Goal: Task Accomplishment & Management: Use online tool/utility

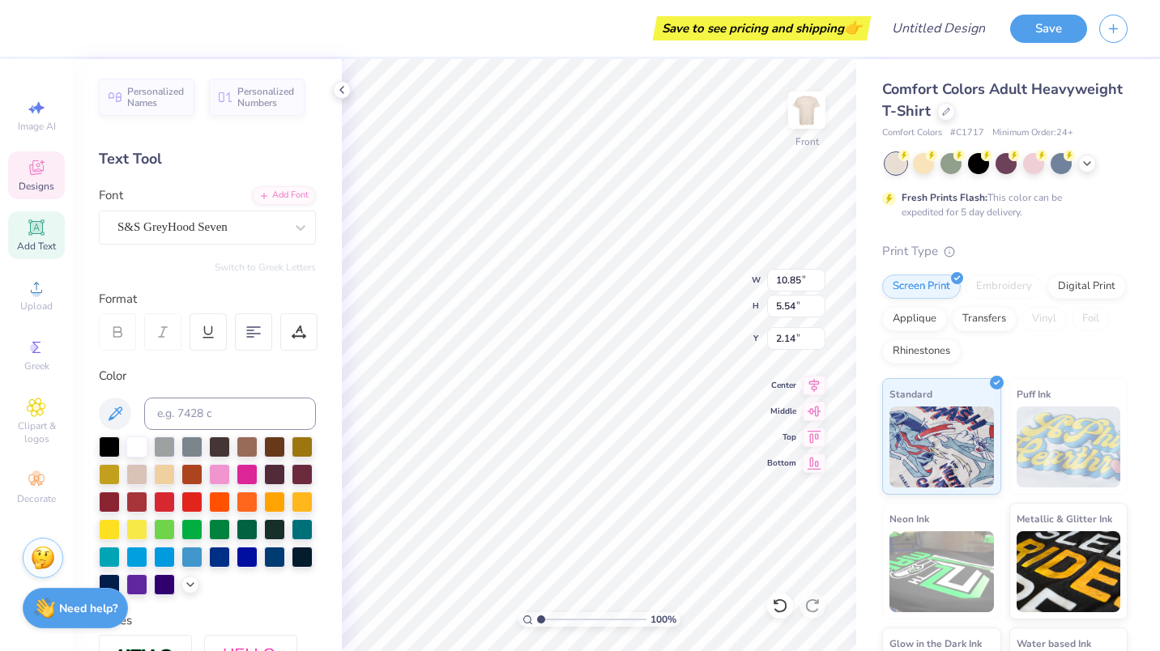
scroll to position [13, 2]
type textarea "A"
type textarea "D e l ta Upsilon"
type input "7.78"
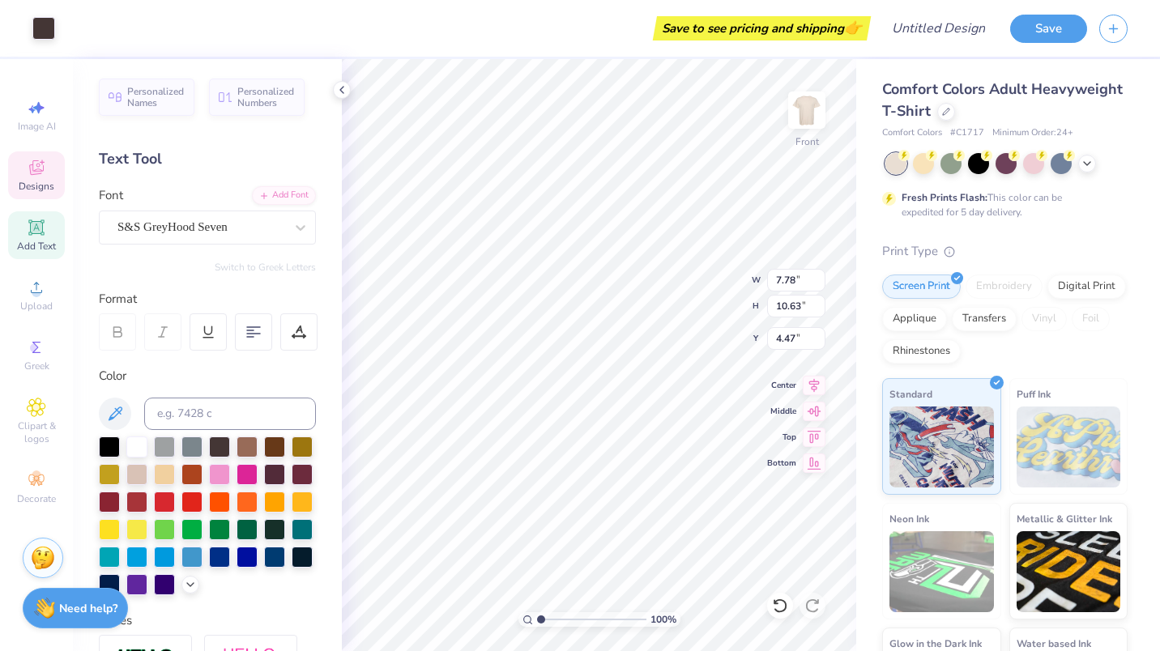
type input "10.63"
type input "4.47"
type input "2.88"
type input "0.66"
type input "3.31"
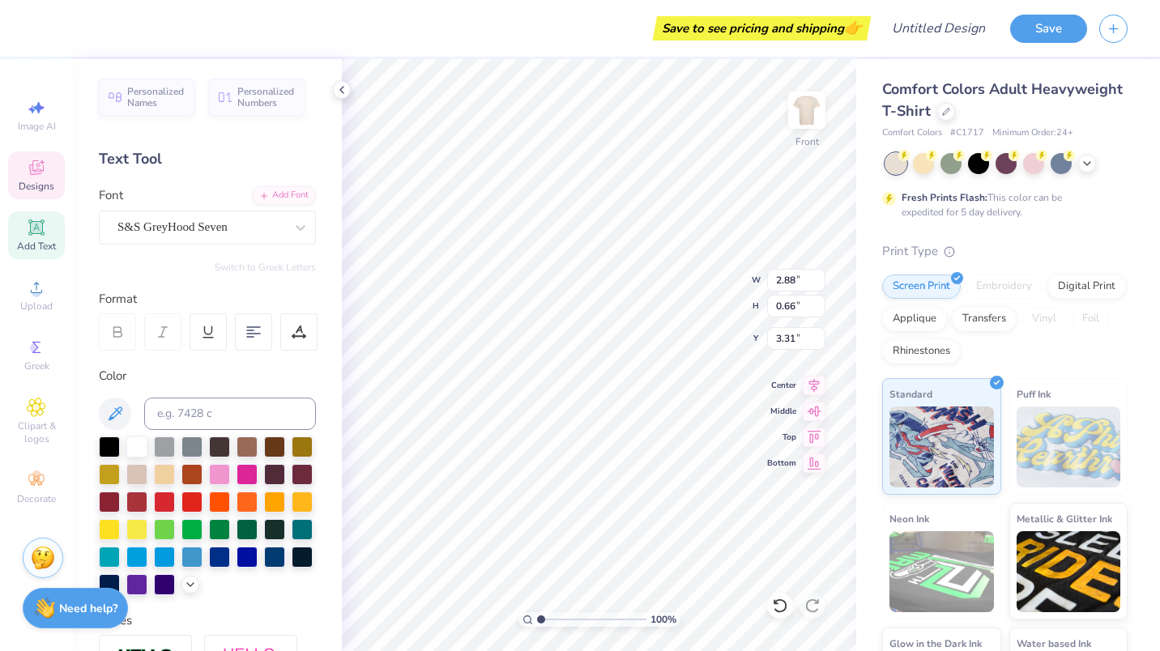
type input "7.89"
type input "4.03"
type input "2.88"
type textarea "D e l t a U p s i l o n"
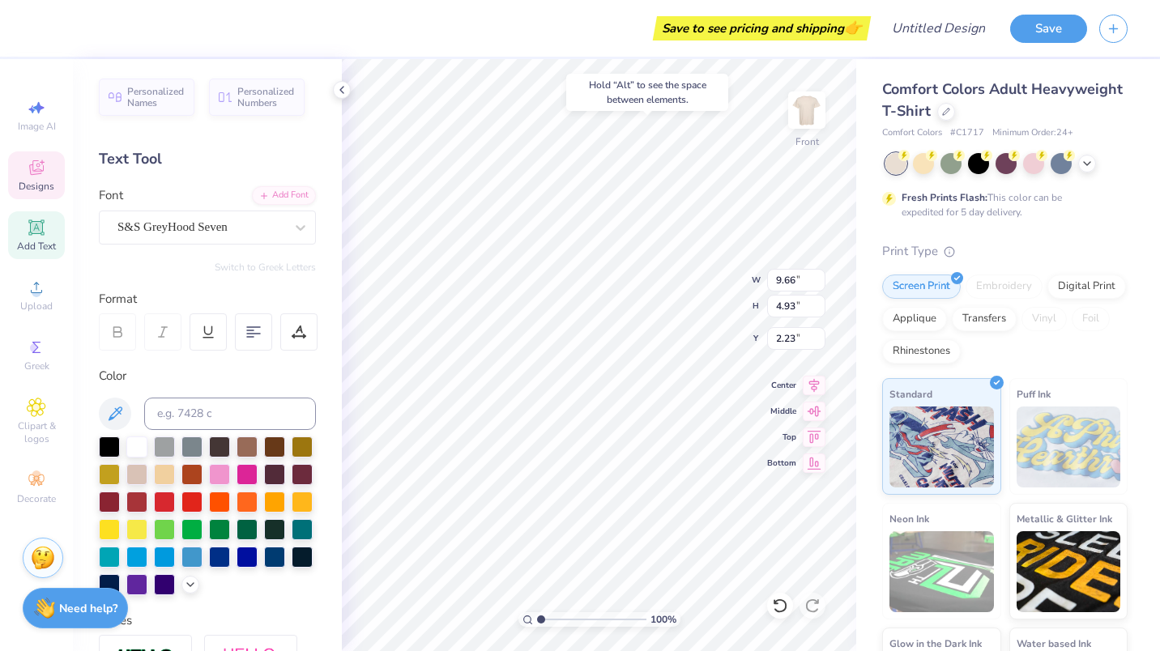
type input "2.23"
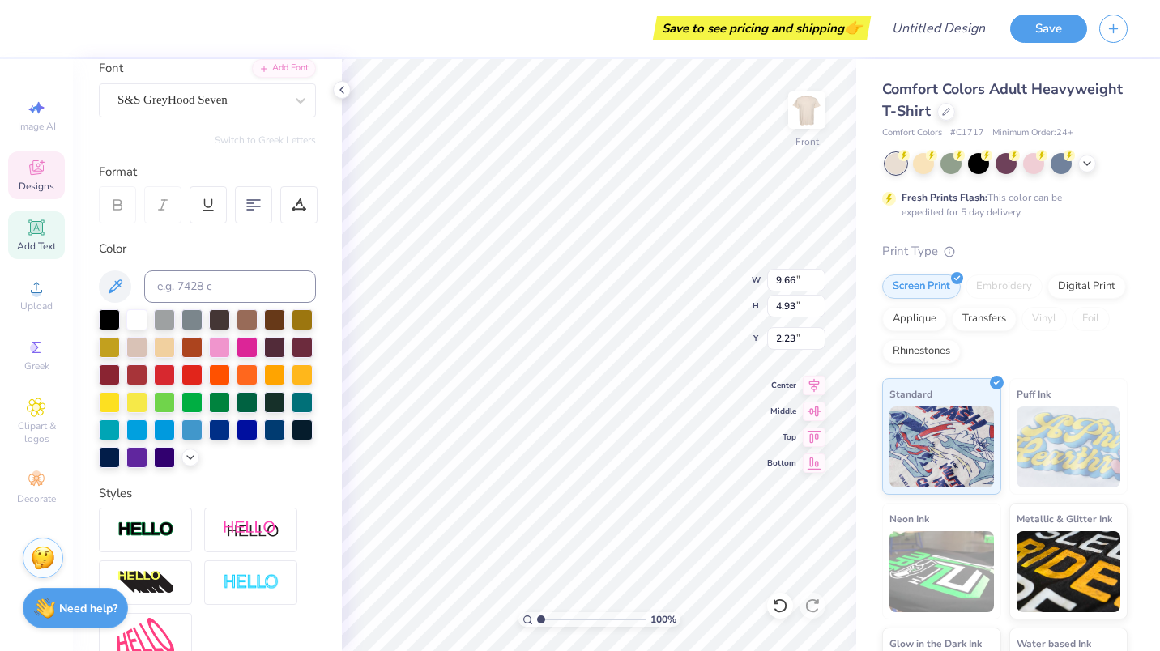
scroll to position [317, 0]
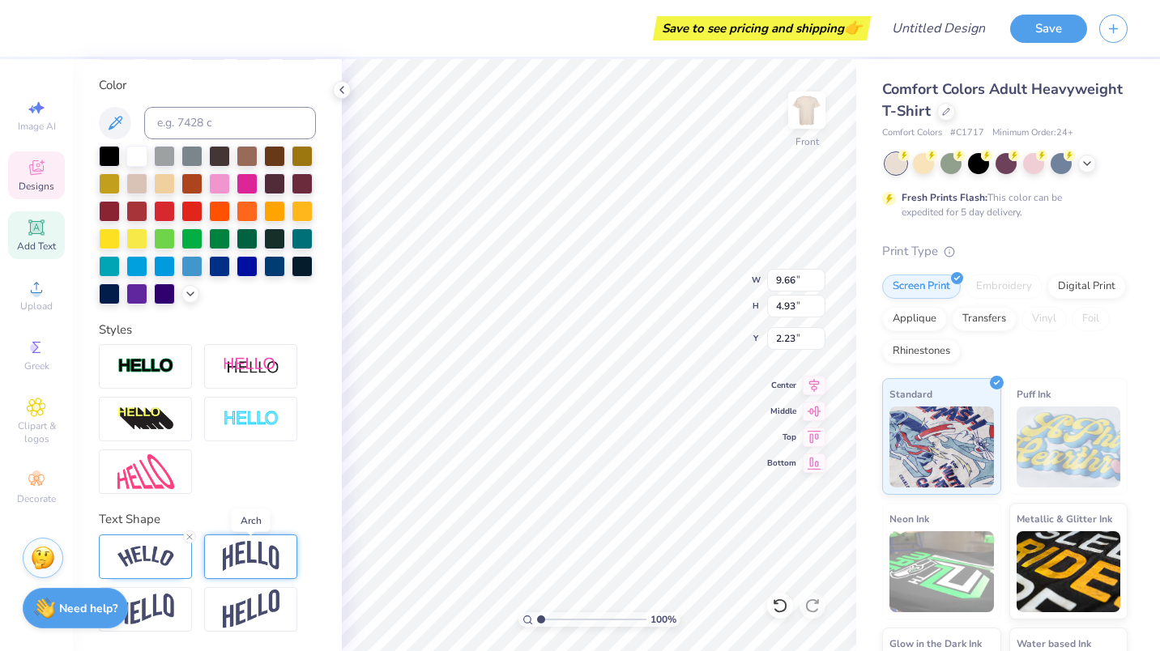
click at [242, 562] on img at bounding box center [251, 556] width 57 height 31
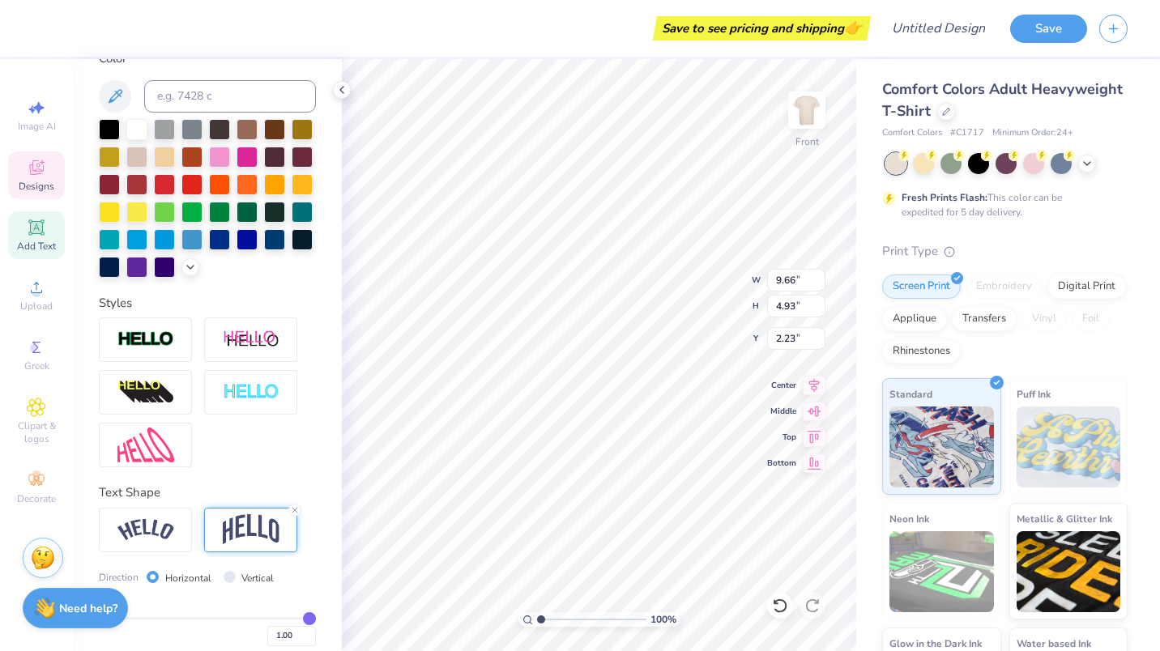
scroll to position [412, 0]
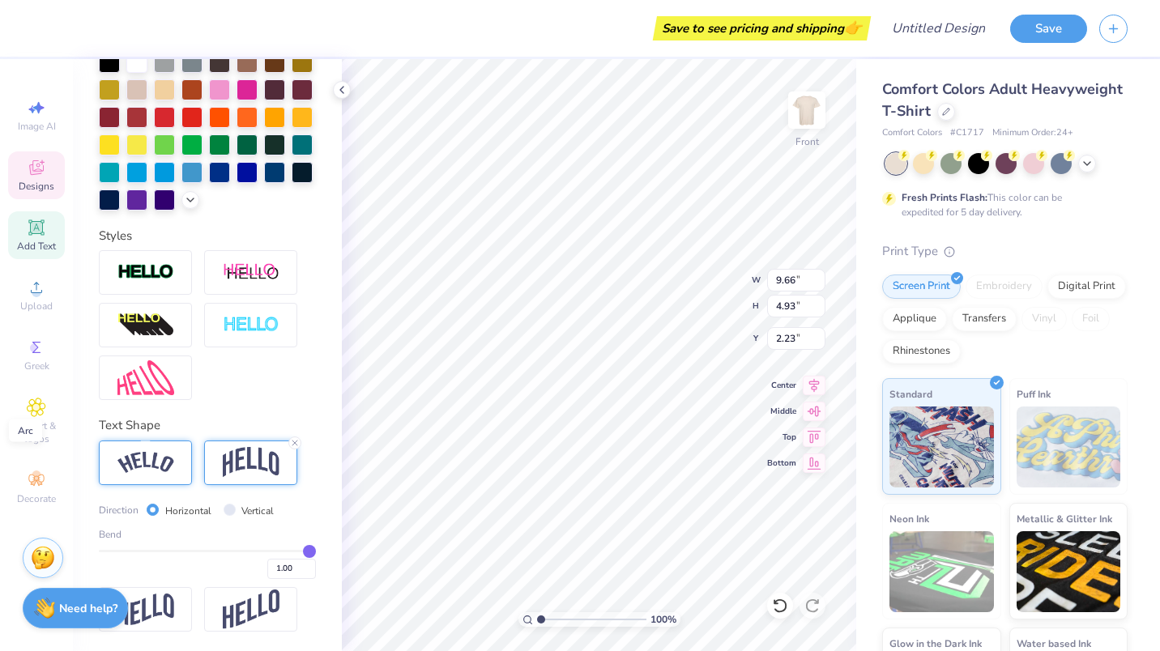
click at [125, 458] on img at bounding box center [145, 463] width 57 height 22
type input "0.99"
type input "0.96"
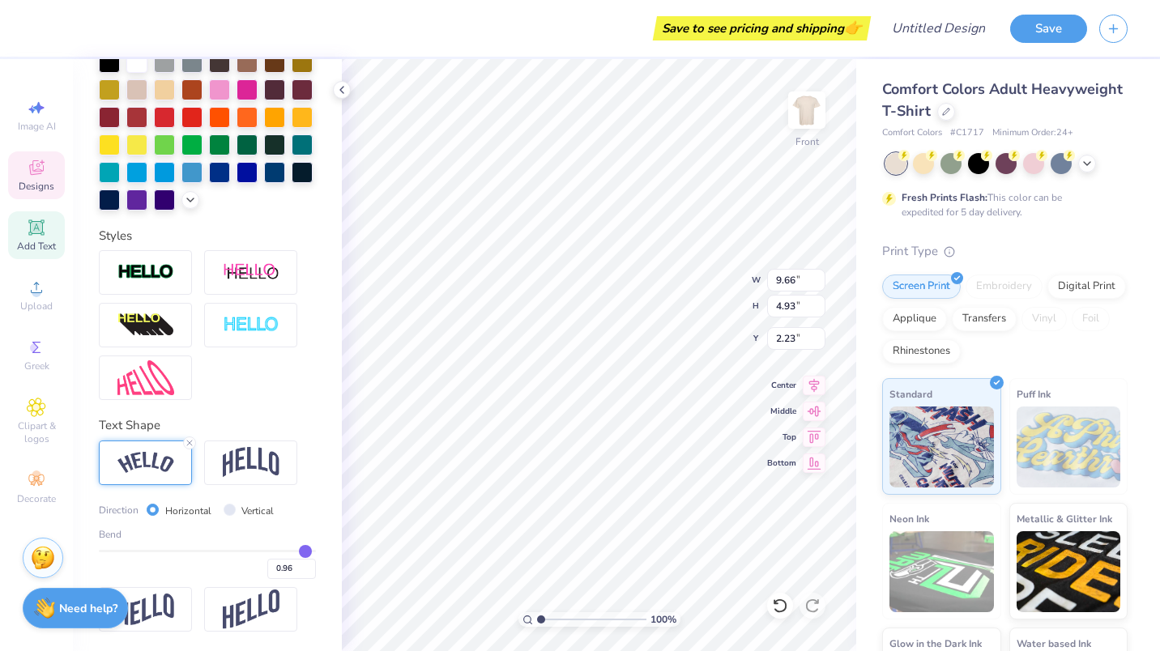
type input "0.95"
type input "0.94"
type input "0.93"
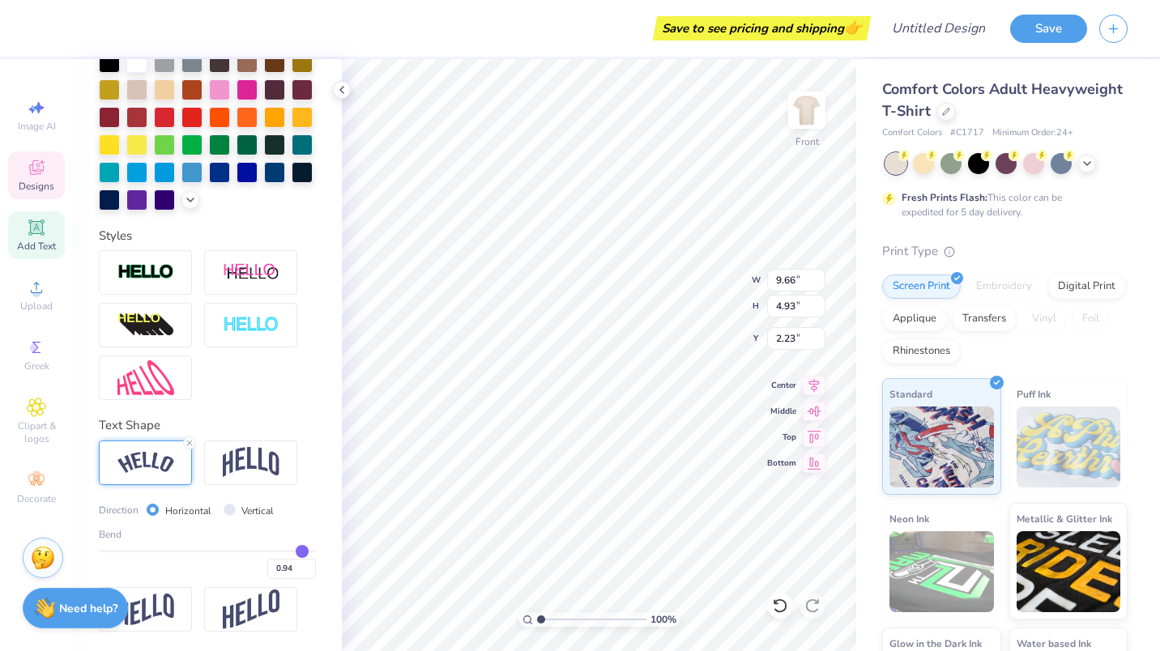
type input "0.93"
type input "0.92"
type input "0.91"
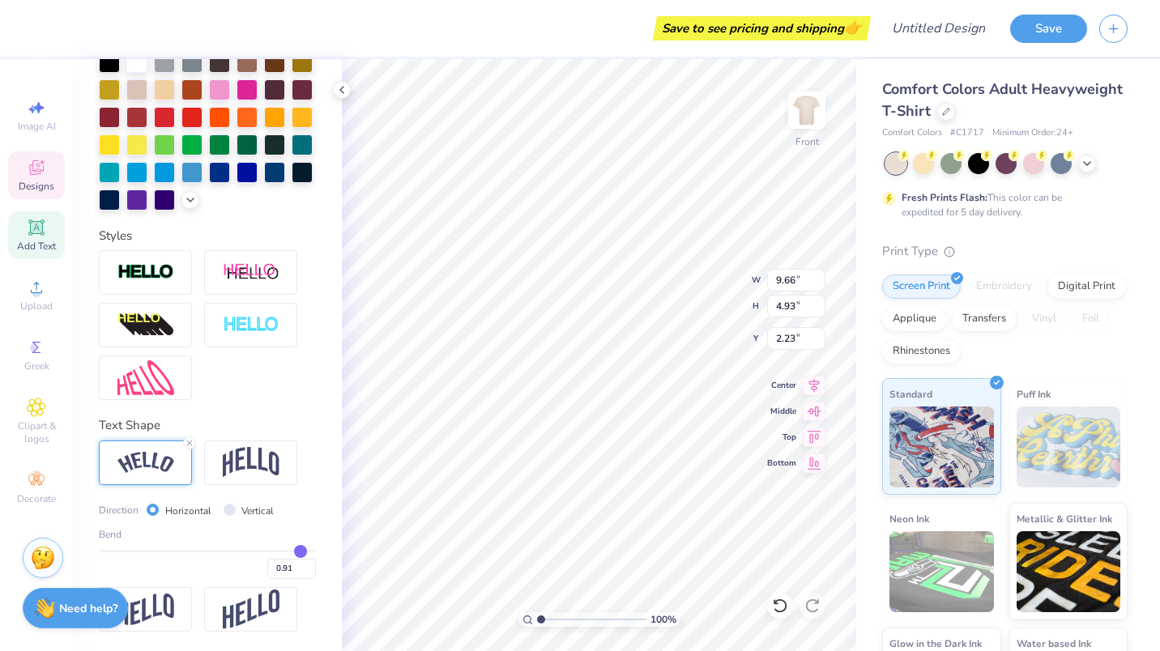
type input "0.9"
type input "0.90"
type input "0.89"
type input "0.88"
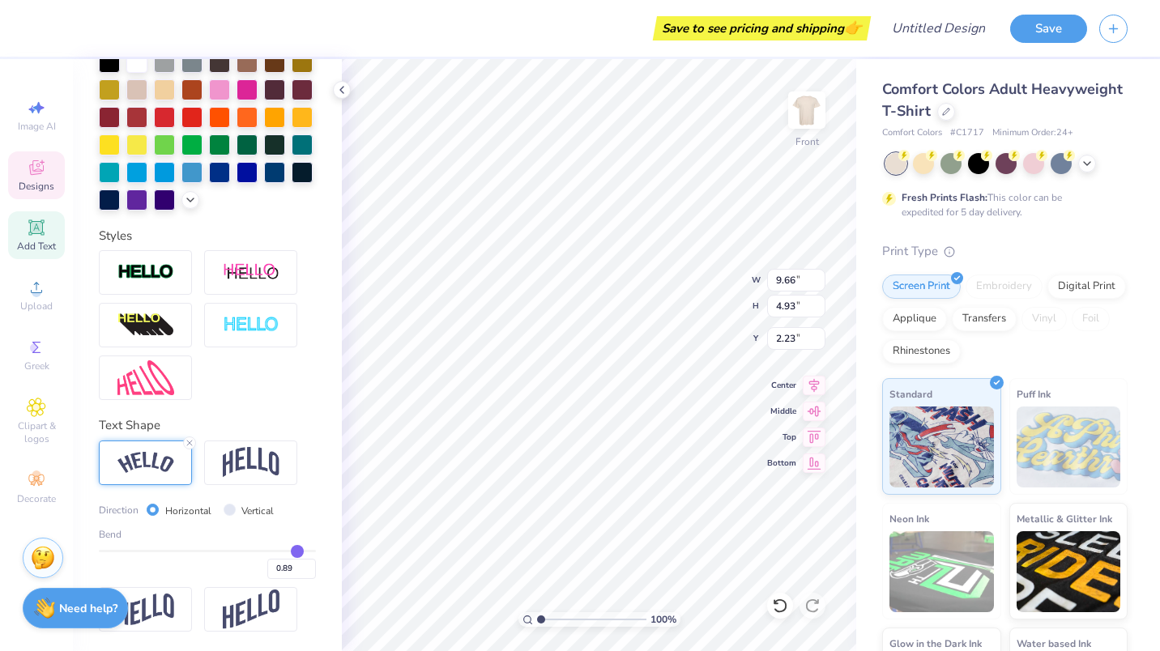
type input "0.88"
type input "0.87"
type input "0.86"
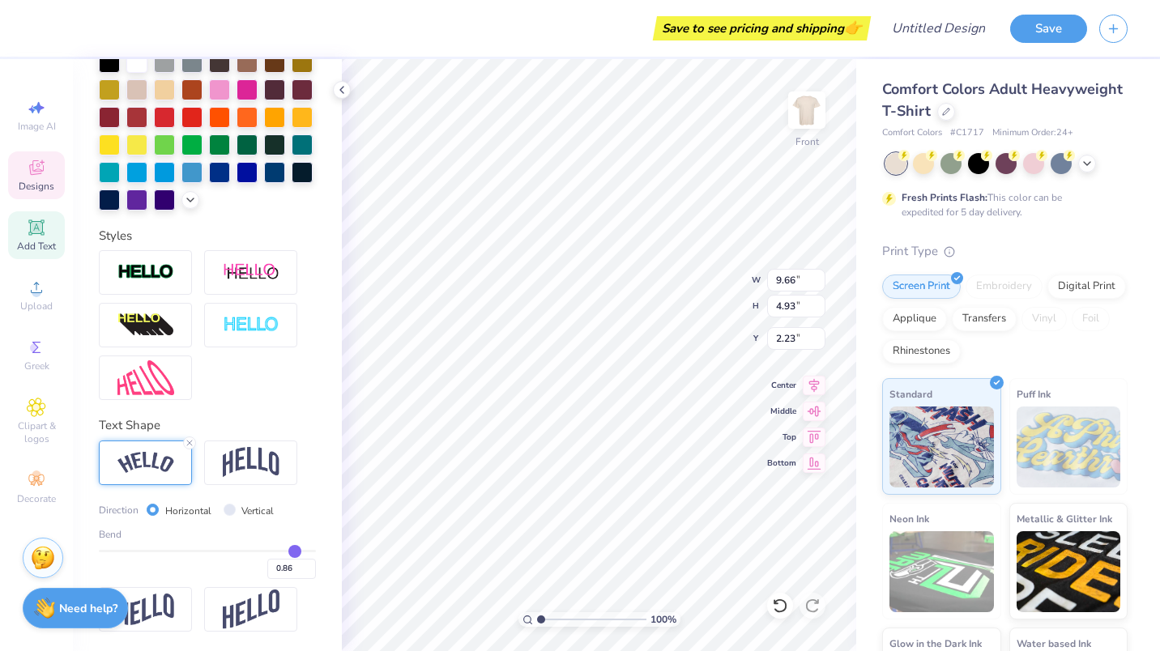
type input "0.85"
type input "0.84"
type input "0.83"
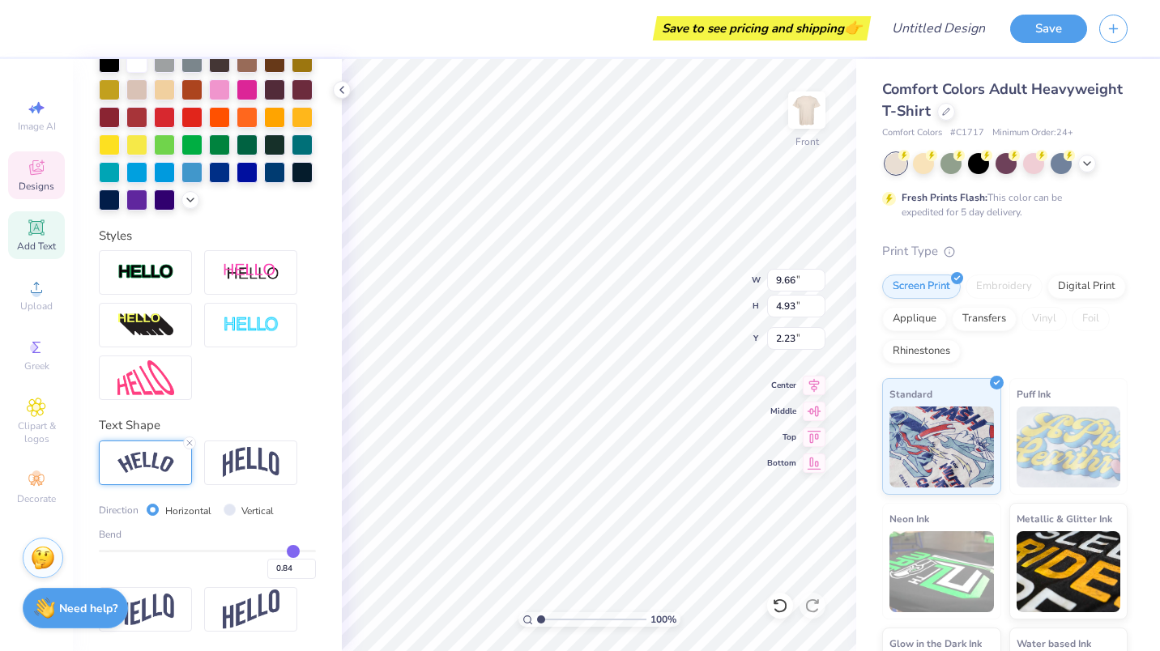
type input "0.83"
type input "0.82"
type input "0.81"
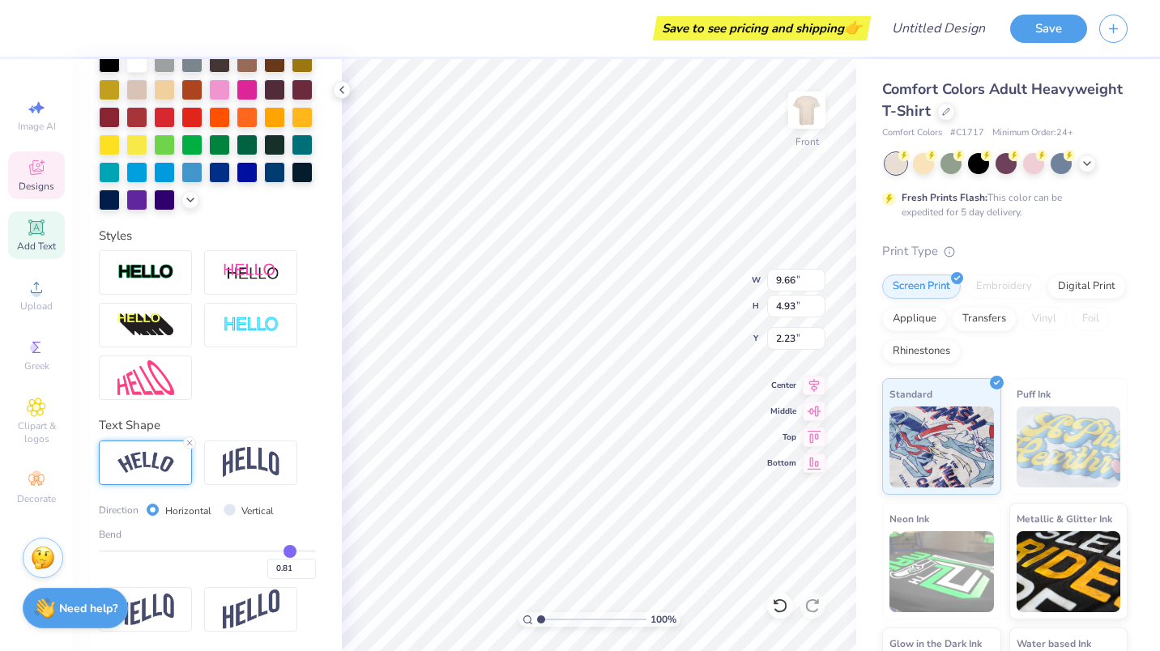
type input "0.8"
type input "0.80"
type input "0.79"
type input "0.78"
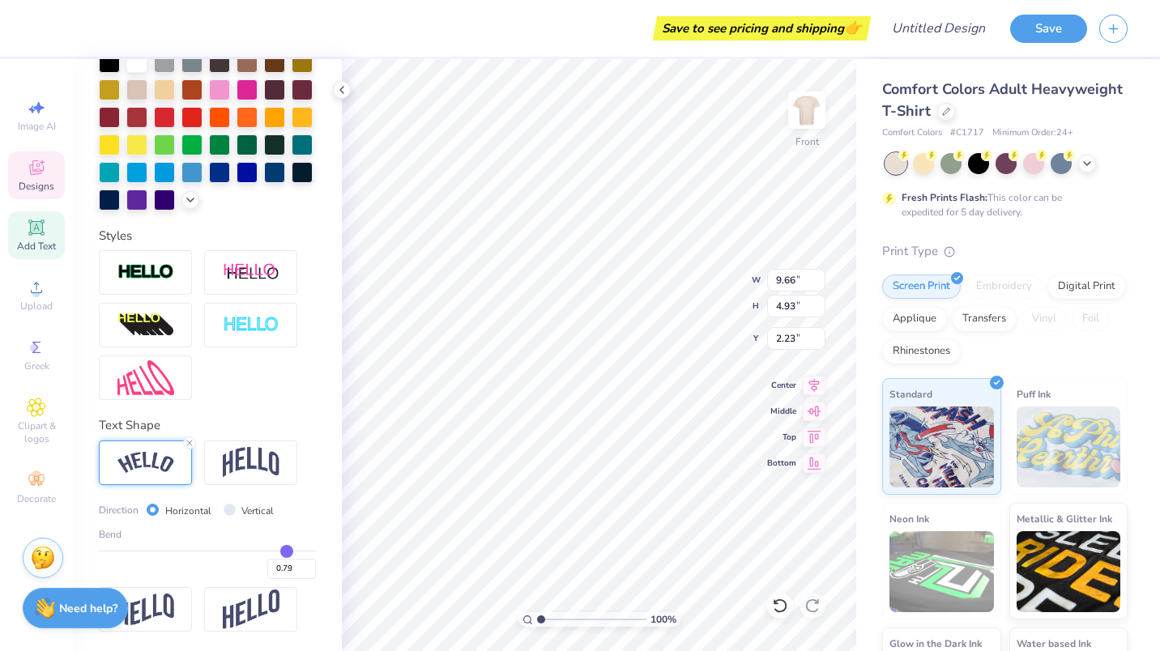
type input "0.78"
type input "0.77"
type input "0.78"
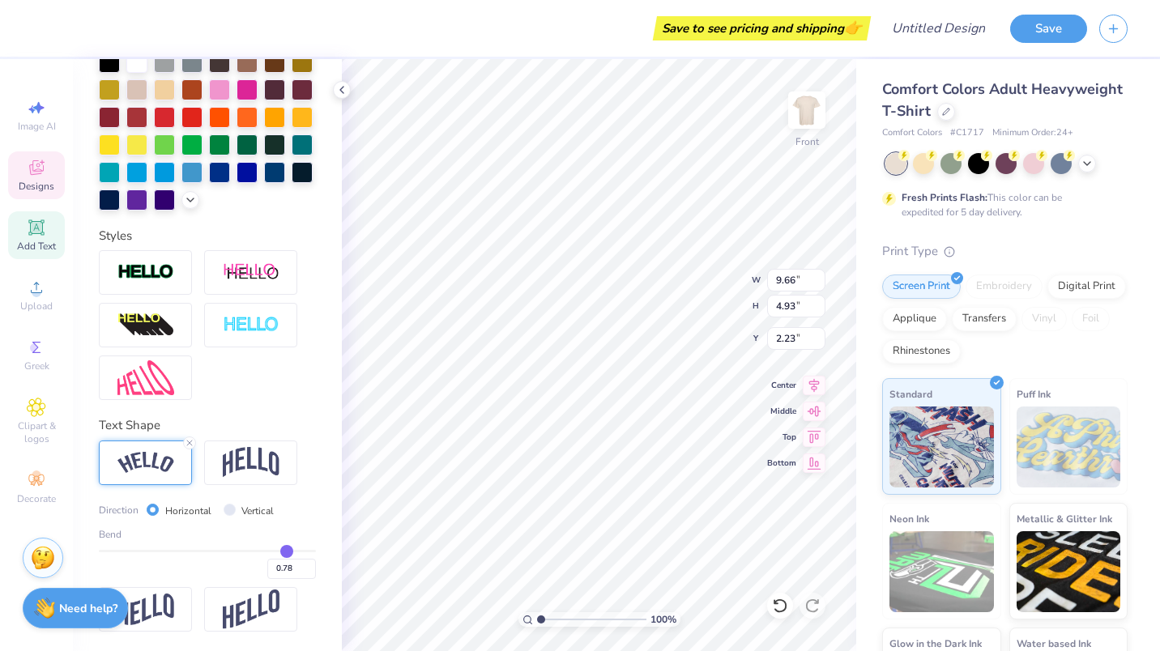
type input "0.79"
type input "0.8"
type input "0.80"
type input "0.81"
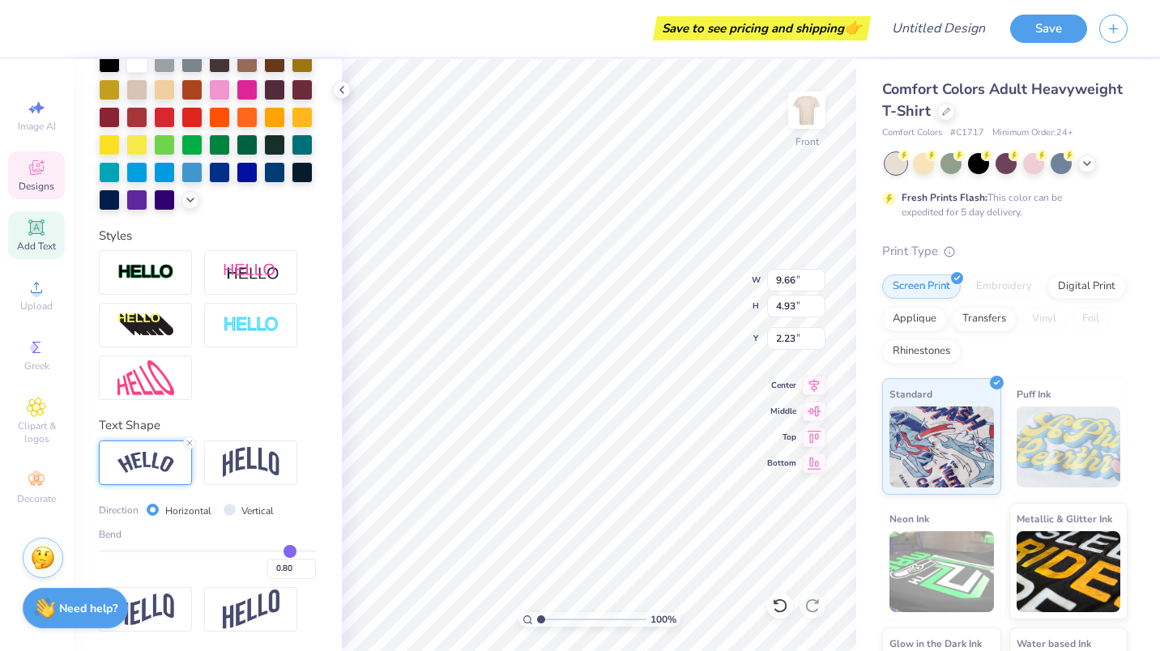
type input "0.81"
type input "0.82"
type input "0.83"
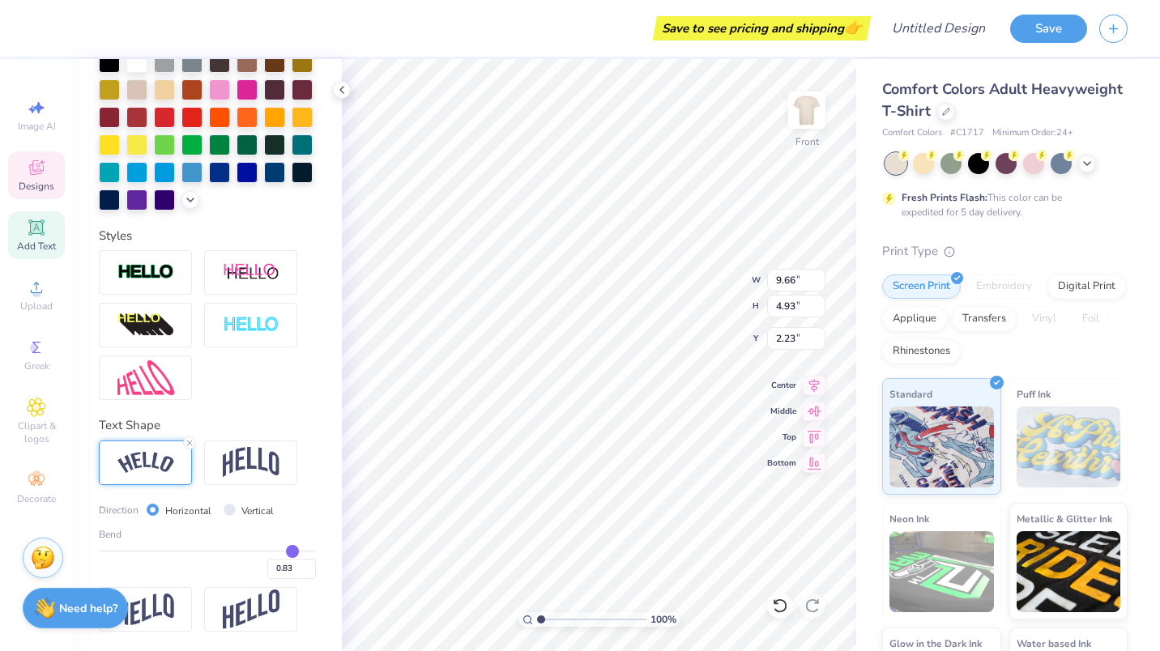
type input "0.84"
drag, startPoint x: 296, startPoint y: 552, endPoint x: 282, endPoint y: 552, distance: 14.6
click at [282, 552] on input "range" at bounding box center [207, 551] width 217 height 2
click at [229, 513] on input "Vertical" at bounding box center [230, 510] width 12 height 12
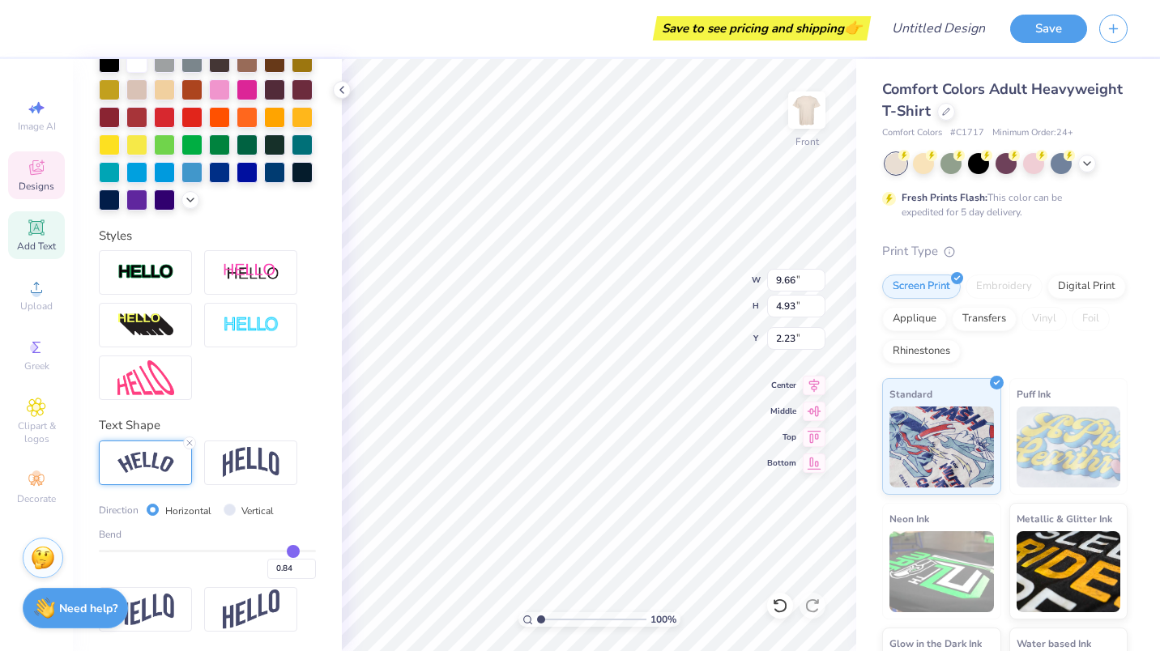
radio input "true"
type input "0.86"
type input "0.84"
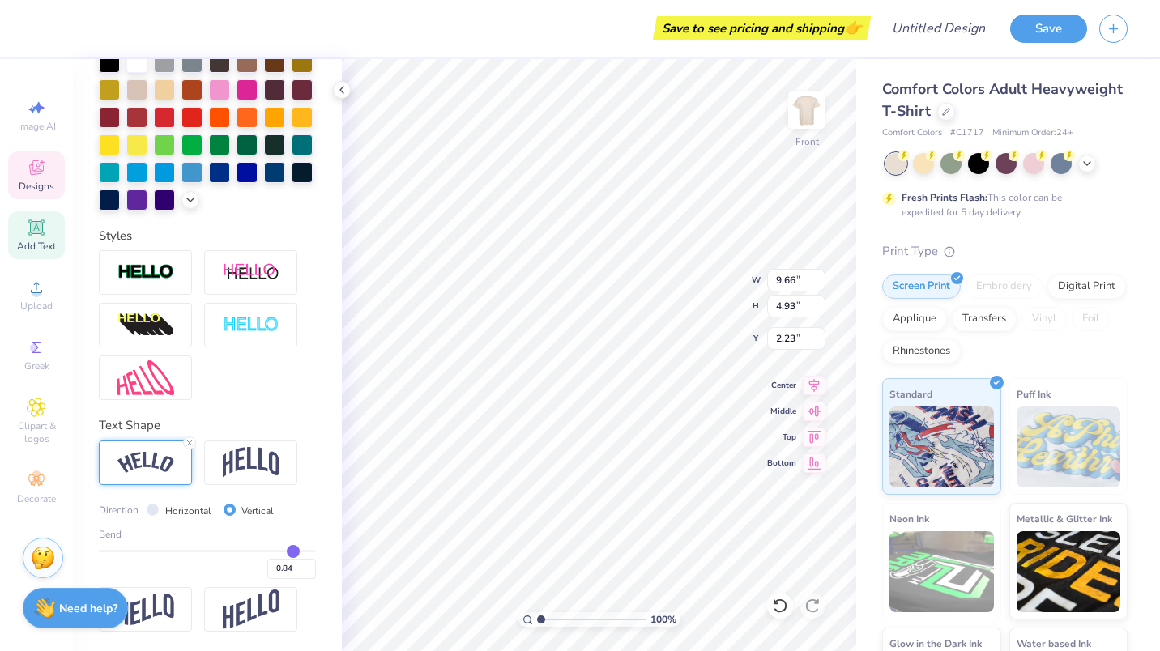
type input "0.8"
type input "0.80"
type input "0.78"
type input "0.77"
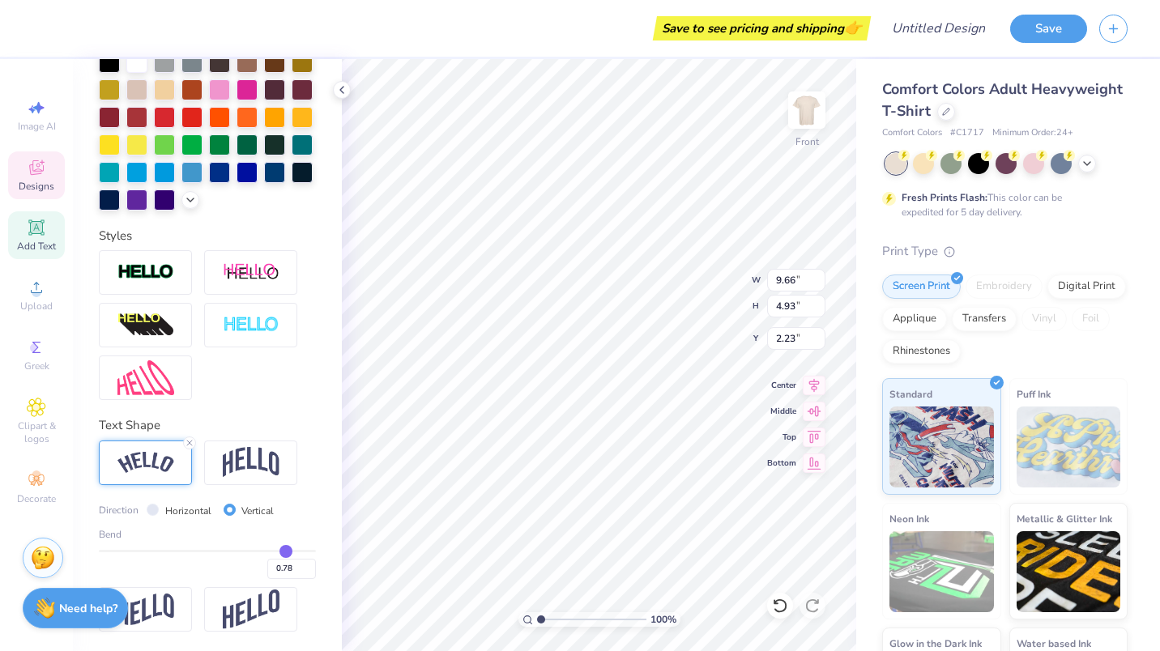
type input "0.77"
type input "0.76"
type input "0.75"
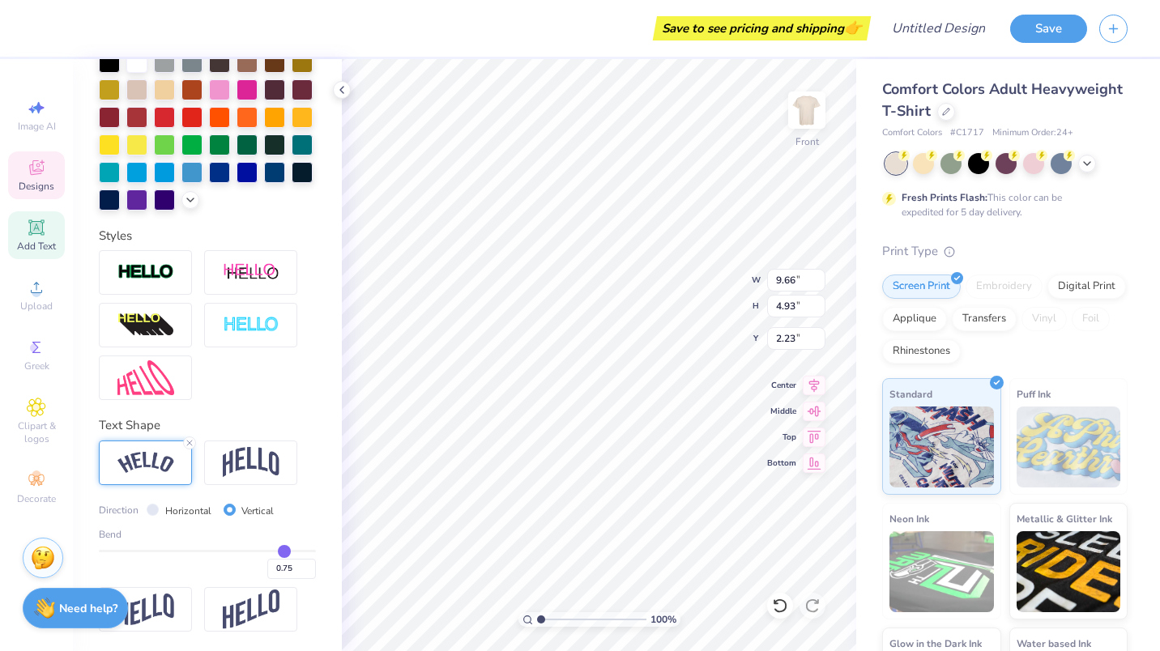
type input "0.73"
type input "0.71"
type input "0.7"
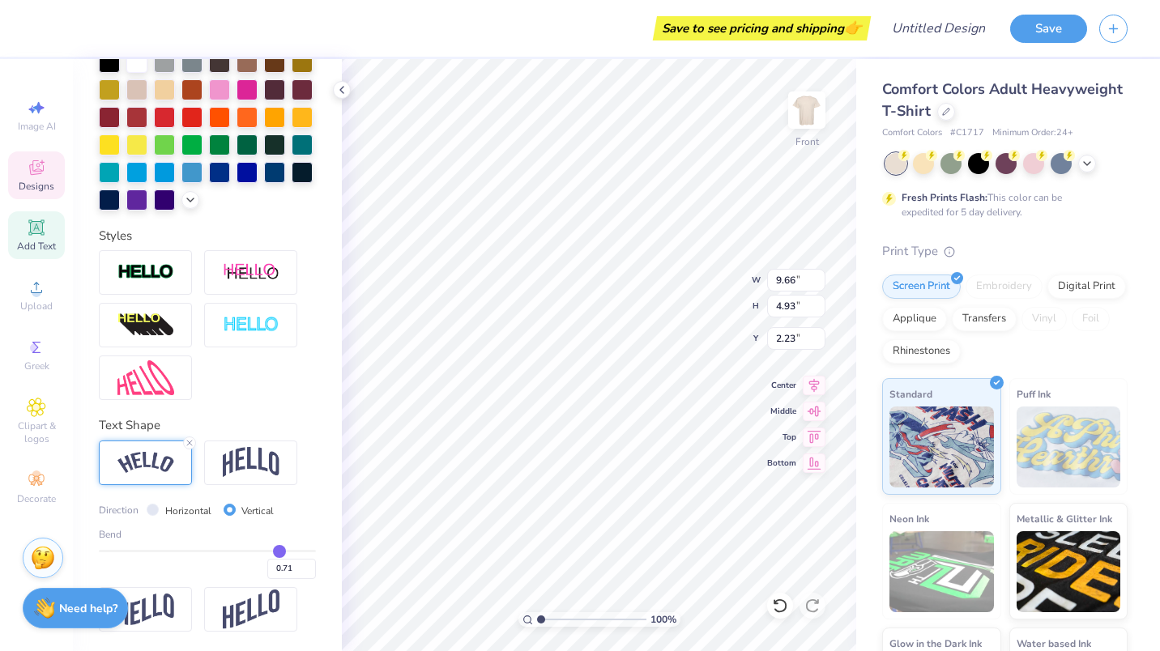
type input "0.70"
type input "0.69"
type input "0.68"
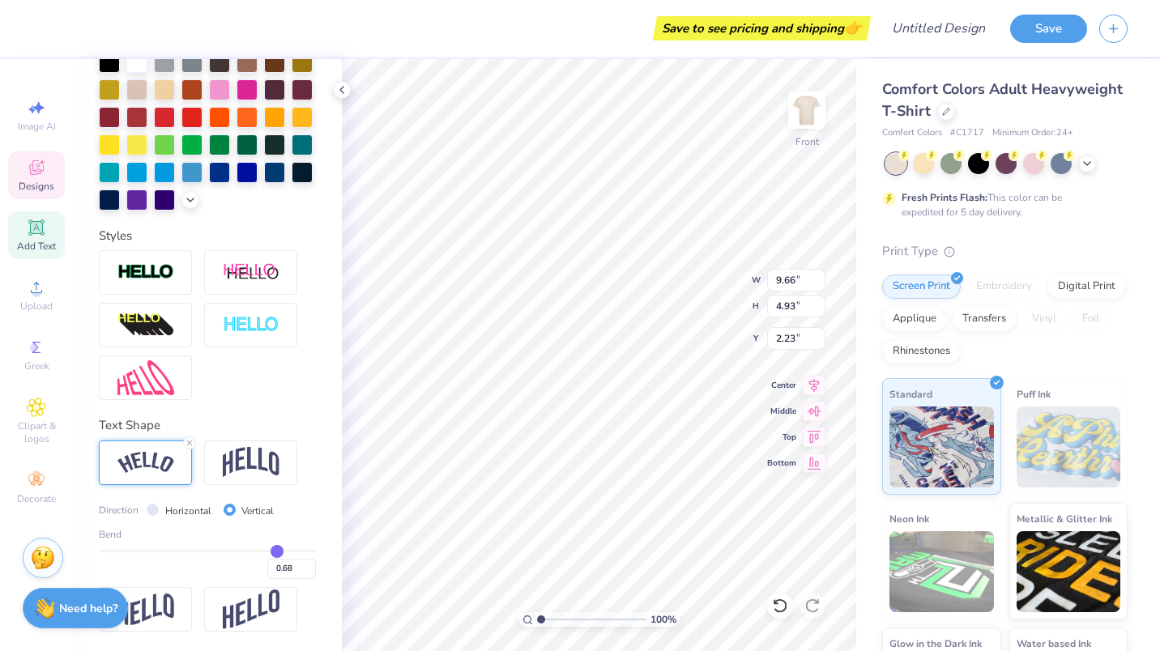
type input "0.68"
type input "0.67"
type input "0.66"
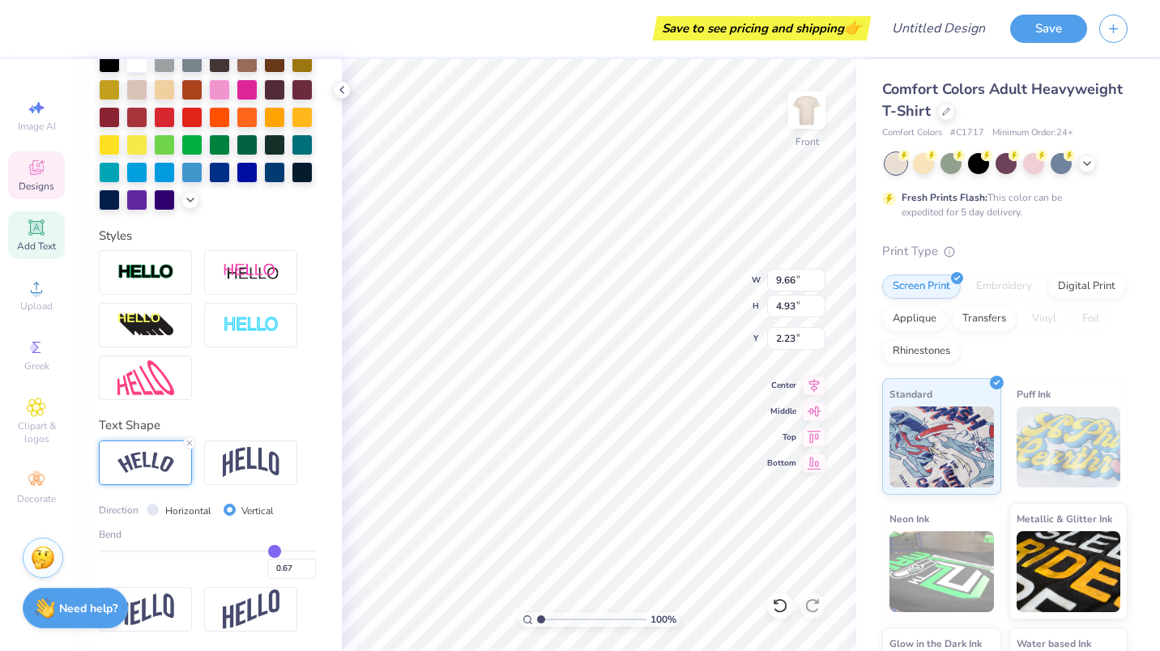
type input "0.66"
type input "0.65"
type input "0.64"
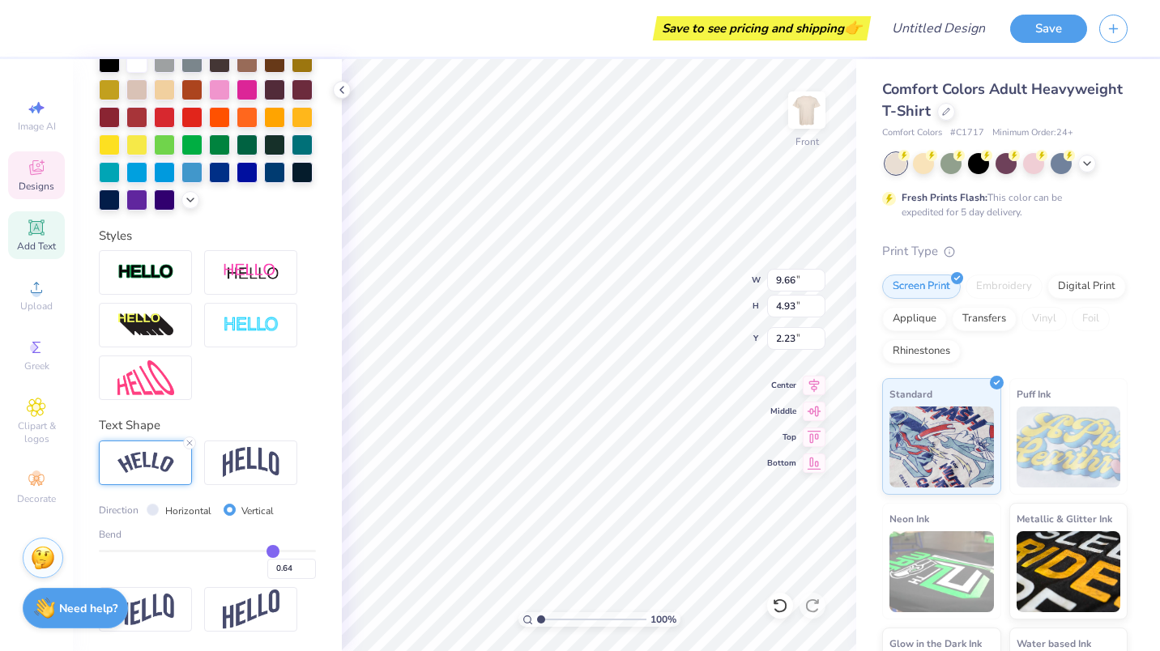
type input "0.63"
type input "0.62"
type input "0.61"
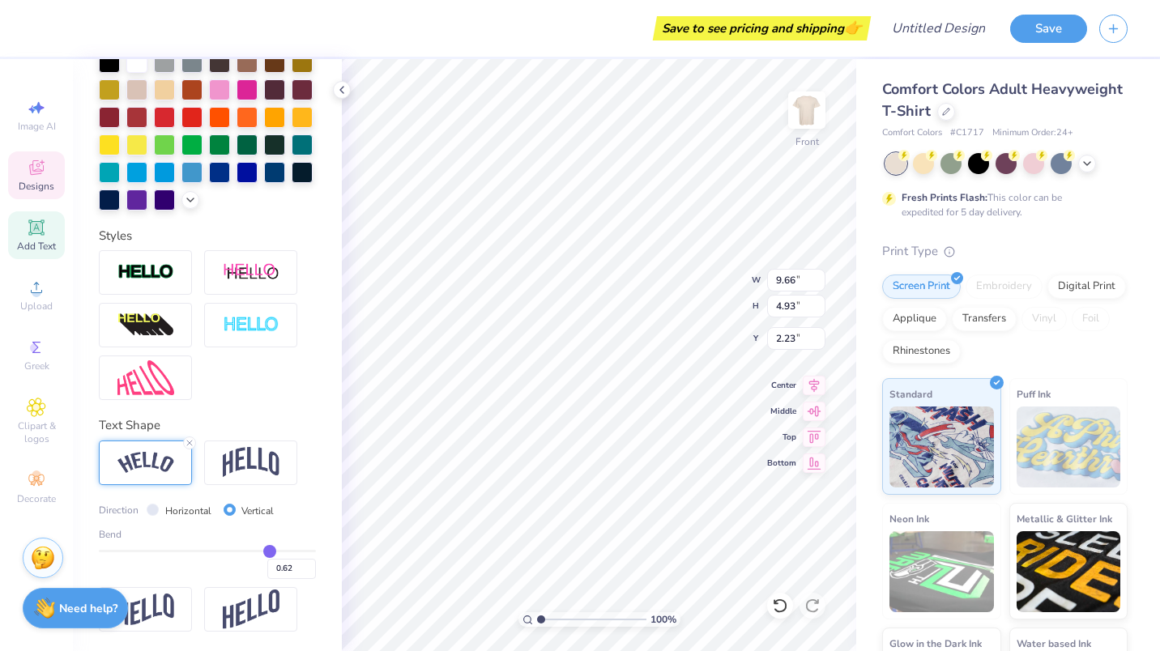
type input "0.61"
type input "0.6"
type input "0.60"
type input "0.59"
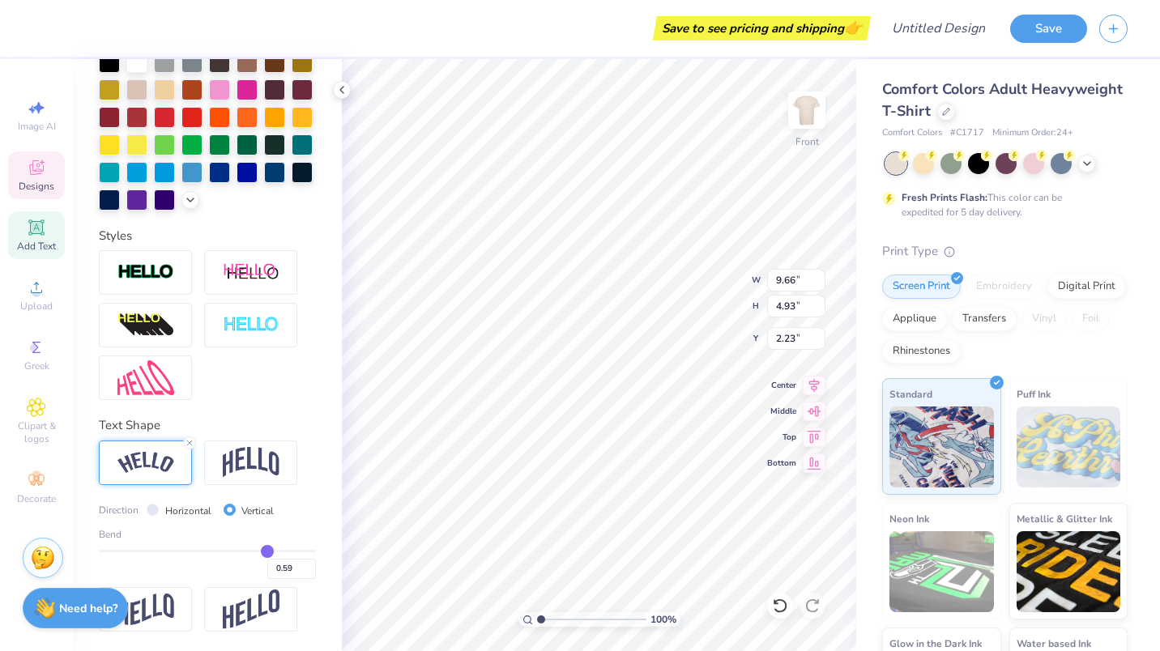
drag, startPoint x: 284, startPoint y: 551, endPoint x: 258, endPoint y: 549, distance: 26.8
type input "0.59"
click at [258, 550] on input "range" at bounding box center [207, 551] width 217 height 2
click at [177, 513] on label "Horizontal" at bounding box center [188, 511] width 46 height 15
click at [159, 513] on input "Horizontal" at bounding box center [153, 510] width 12 height 12
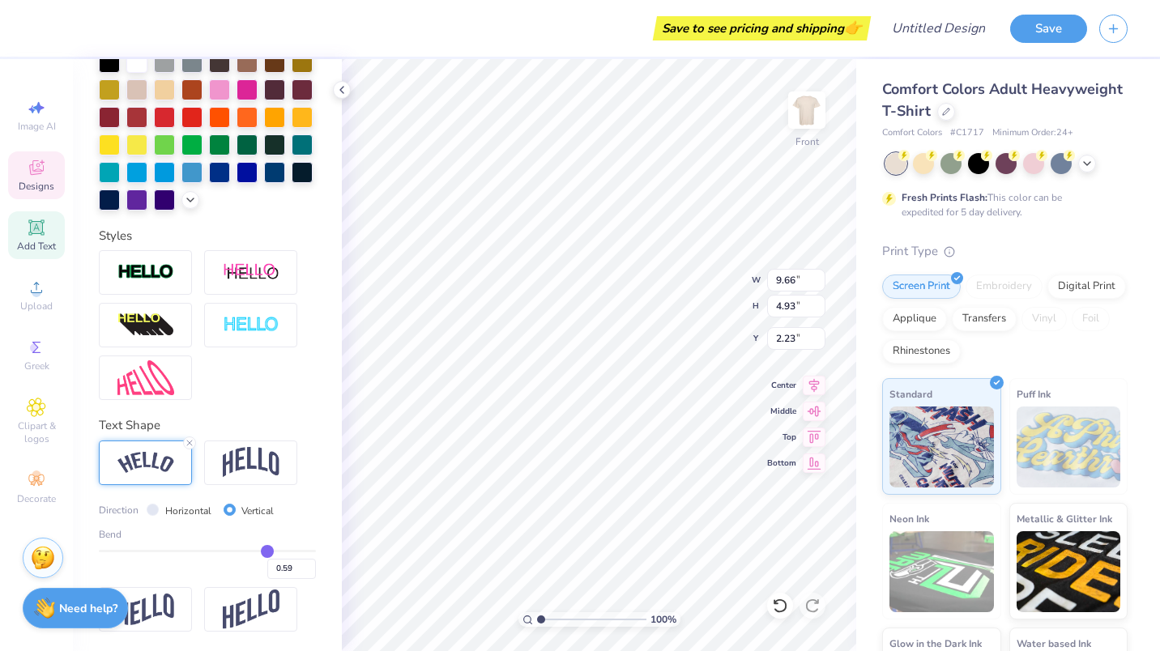
radio input "true"
click at [281, 358] on div at bounding box center [207, 325] width 217 height 150
type input "2.09"
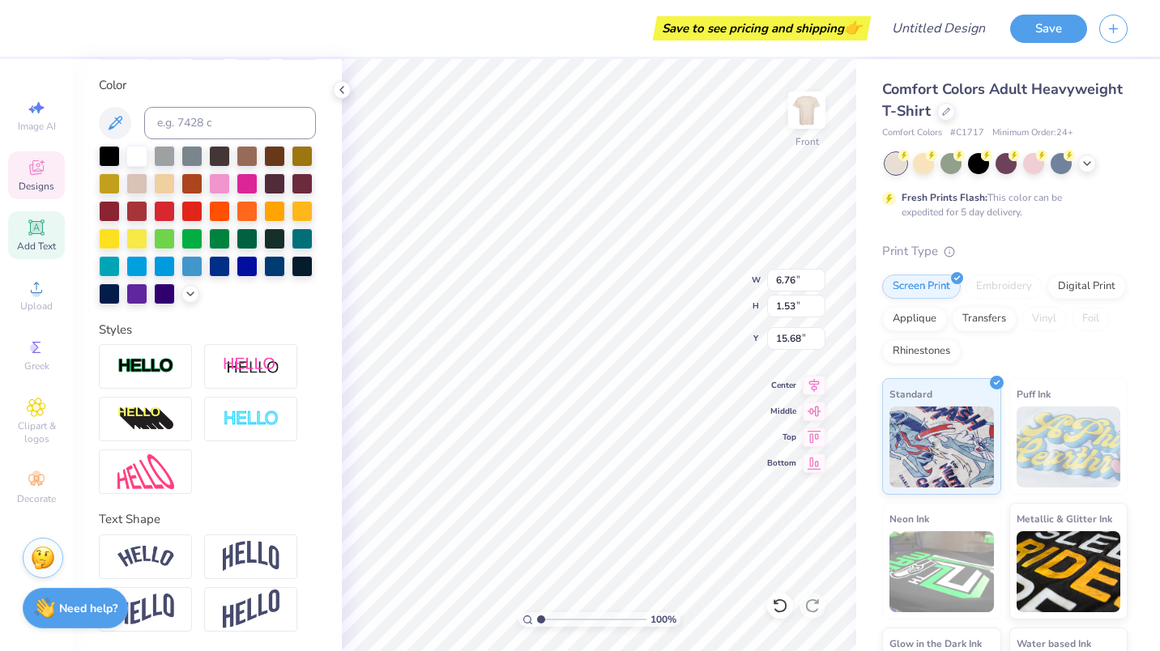
scroll to position [13, 2]
type textarea "R"
type textarea "Spring Rush"
type textarea "2"
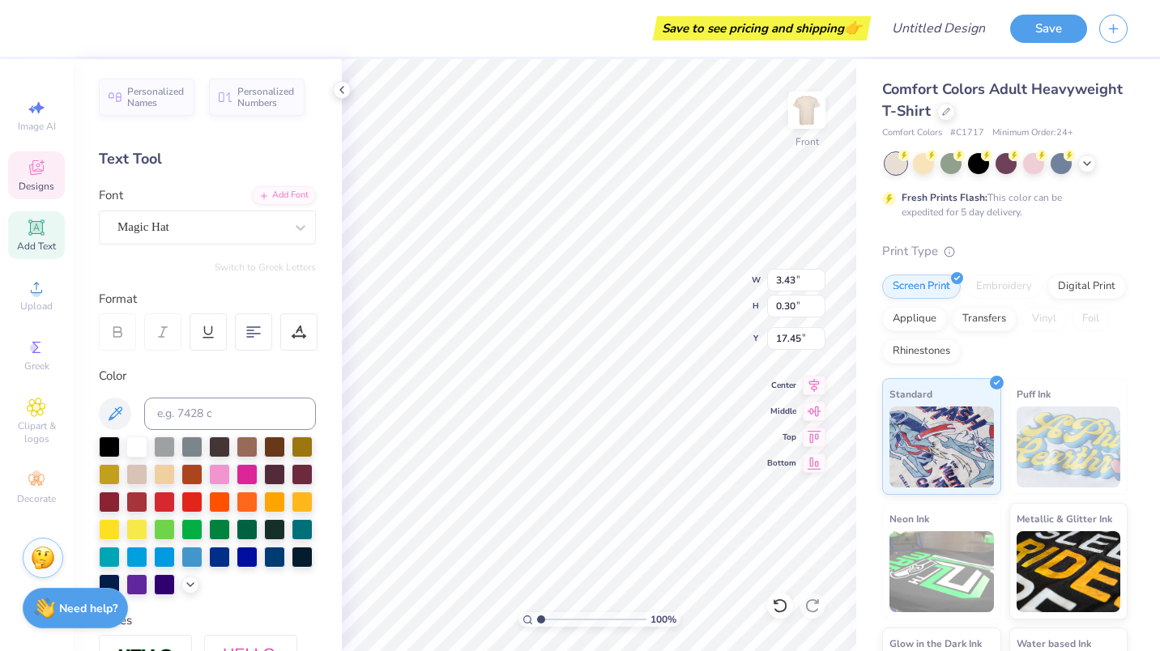
scroll to position [59, 0]
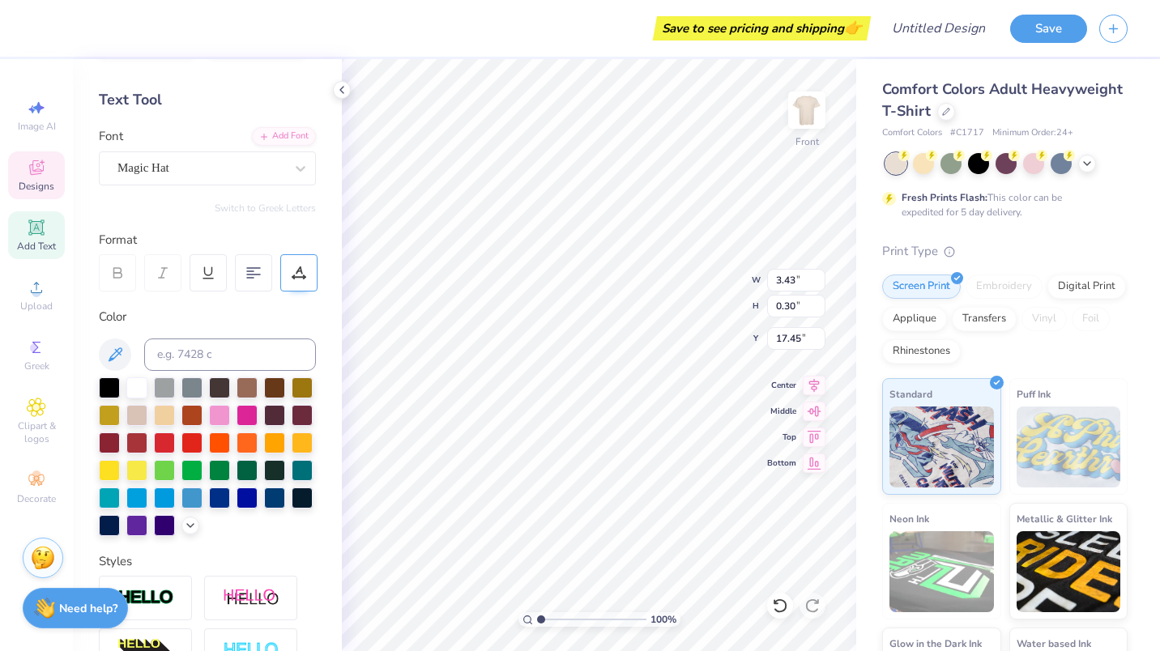
type textarea "2026"
click at [292, 270] on icon at bounding box center [299, 273] width 15 height 15
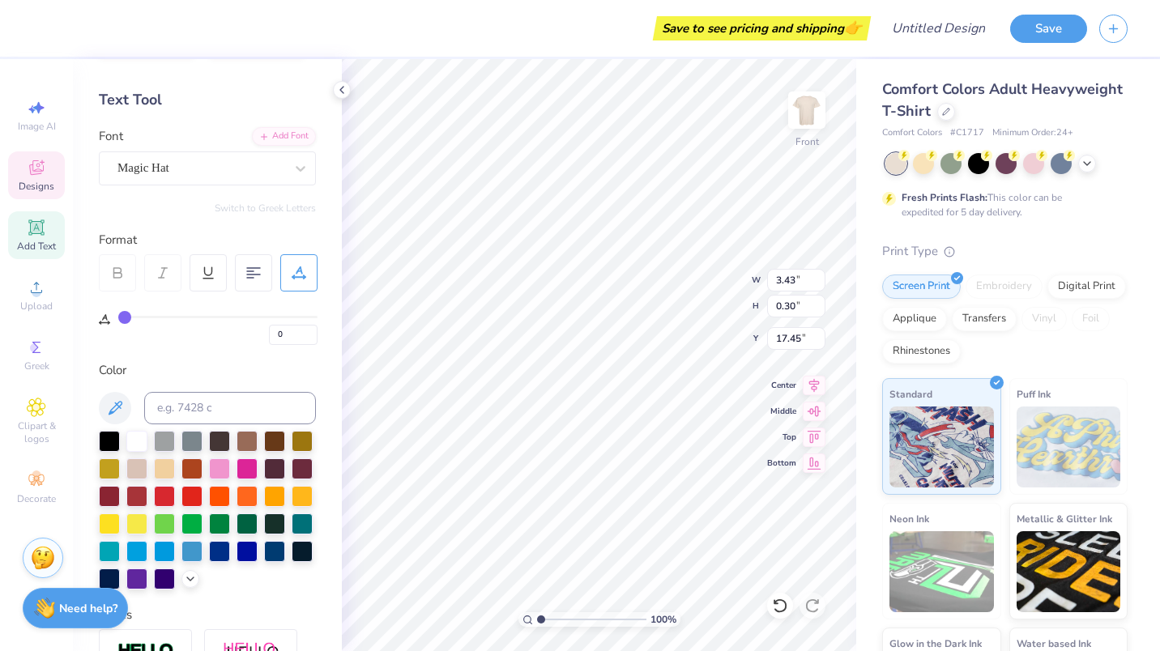
type input "1"
type input "2"
type input "3"
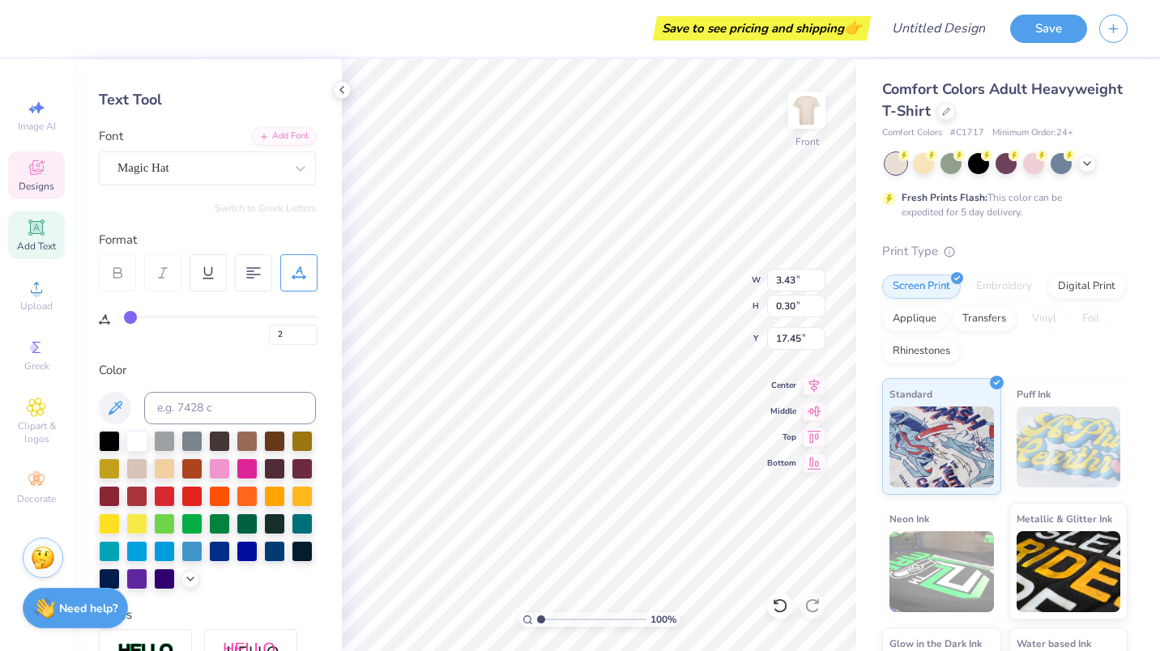
type input "3"
type input "4"
type input "5"
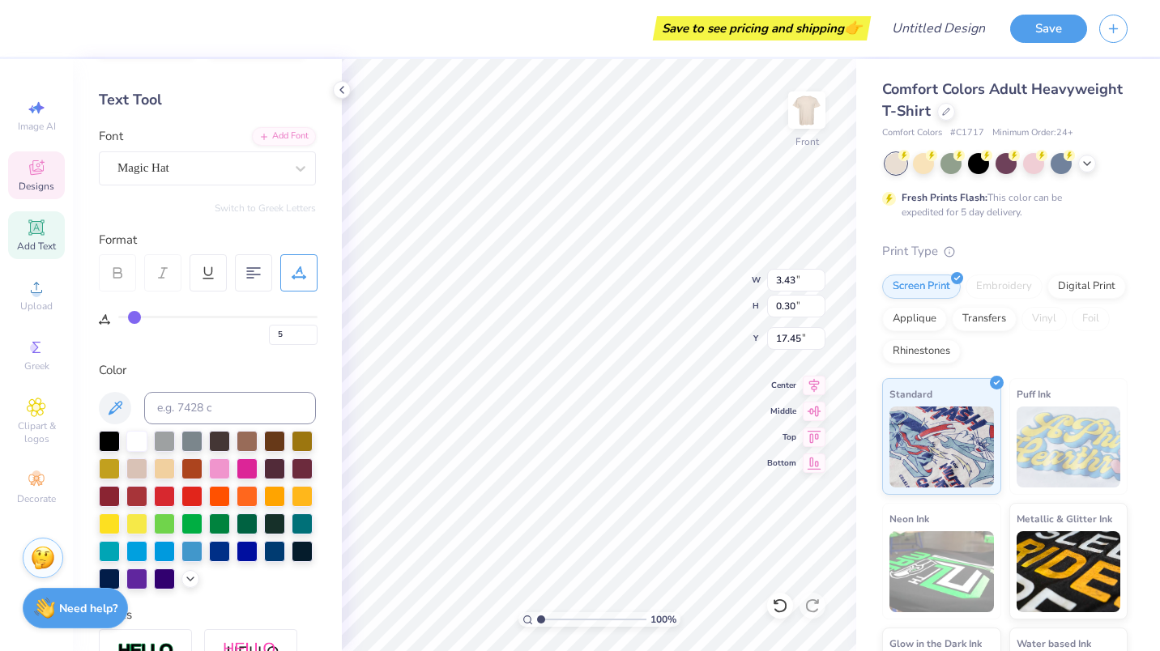
drag, startPoint x: 124, startPoint y: 313, endPoint x: 133, endPoint y: 317, distance: 9.8
click at [133, 317] on input "range" at bounding box center [217, 317] width 199 height 2
type input "14"
click at [151, 317] on input "range" at bounding box center [217, 317] width 199 height 2
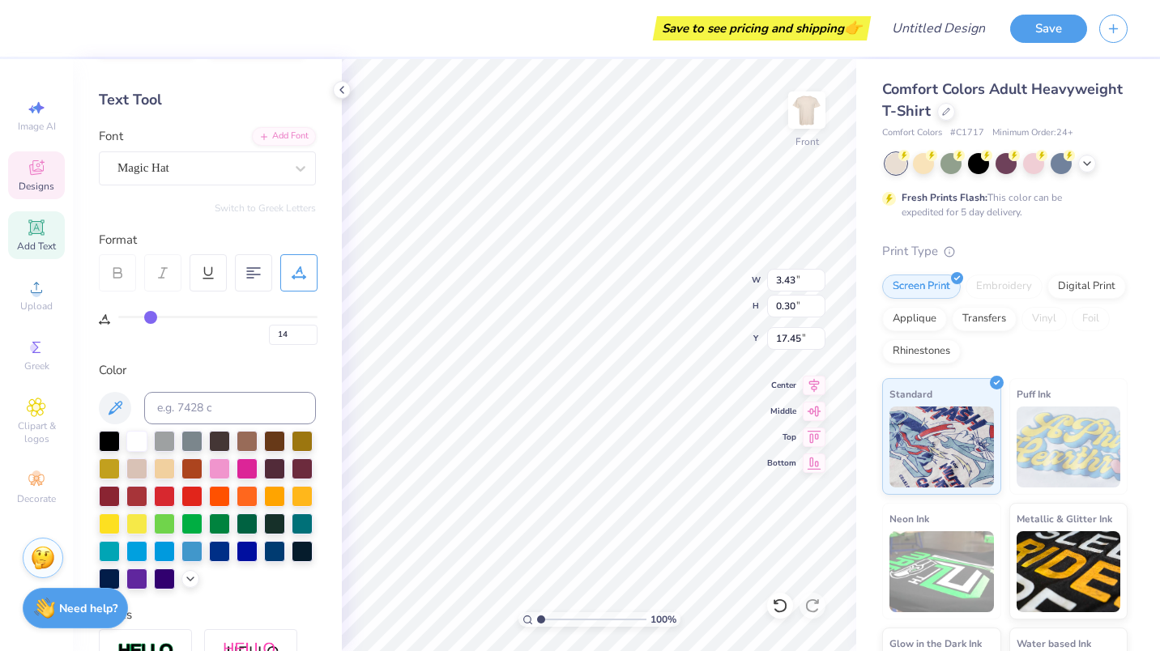
click at [168, 318] on div "14" at bounding box center [217, 330] width 199 height 29
type input "27"
click at [175, 317] on input "range" at bounding box center [217, 317] width 199 height 2
click at [155, 314] on div "27" at bounding box center [217, 326] width 199 height 37
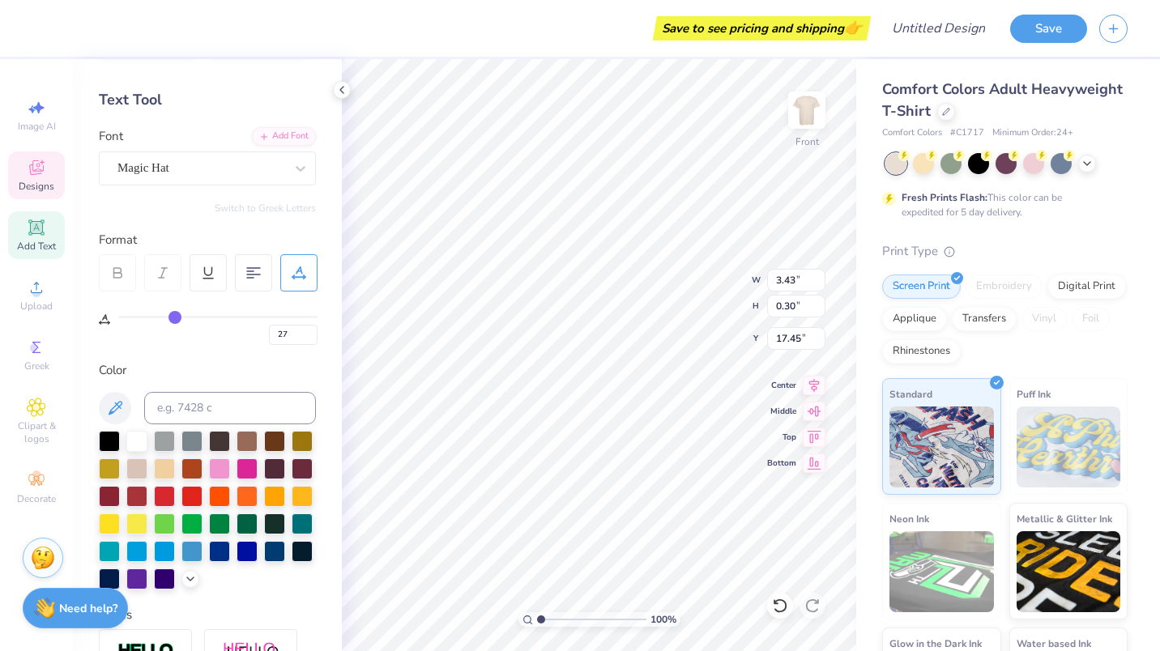
type input "12"
click at [146, 316] on input "range" at bounding box center [217, 317] width 199 height 2
click at [168, 315] on div "12" at bounding box center [217, 326] width 199 height 37
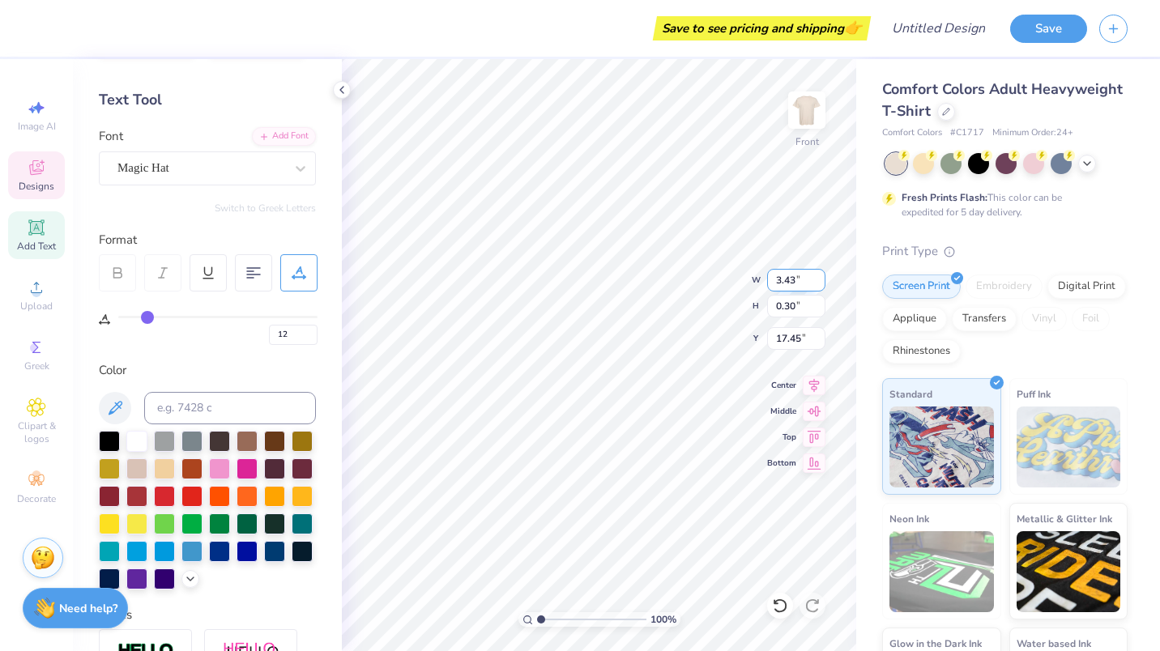
click at [817, 276] on input "3.44" at bounding box center [796, 280] width 58 height 23
click at [817, 276] on input "3.45" at bounding box center [796, 280] width 58 height 23
click at [817, 276] on input "3.46" at bounding box center [796, 280] width 58 height 23
click at [817, 276] on input "3.47" at bounding box center [796, 280] width 58 height 23
click at [817, 276] on input "3.48" at bounding box center [796, 280] width 58 height 23
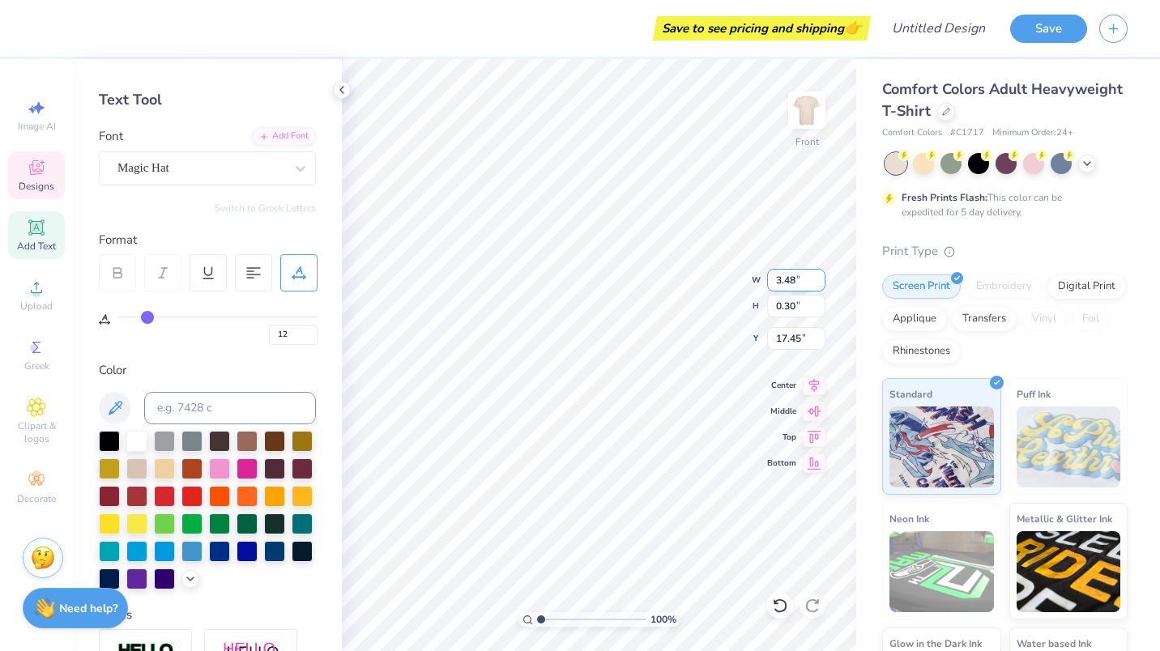
type input "3.49"
click at [817, 276] on input "3.49" at bounding box center [796, 280] width 58 height 23
type input "0.31"
type input "17.48"
click at [817, 276] on input "3.5" at bounding box center [796, 280] width 58 height 23
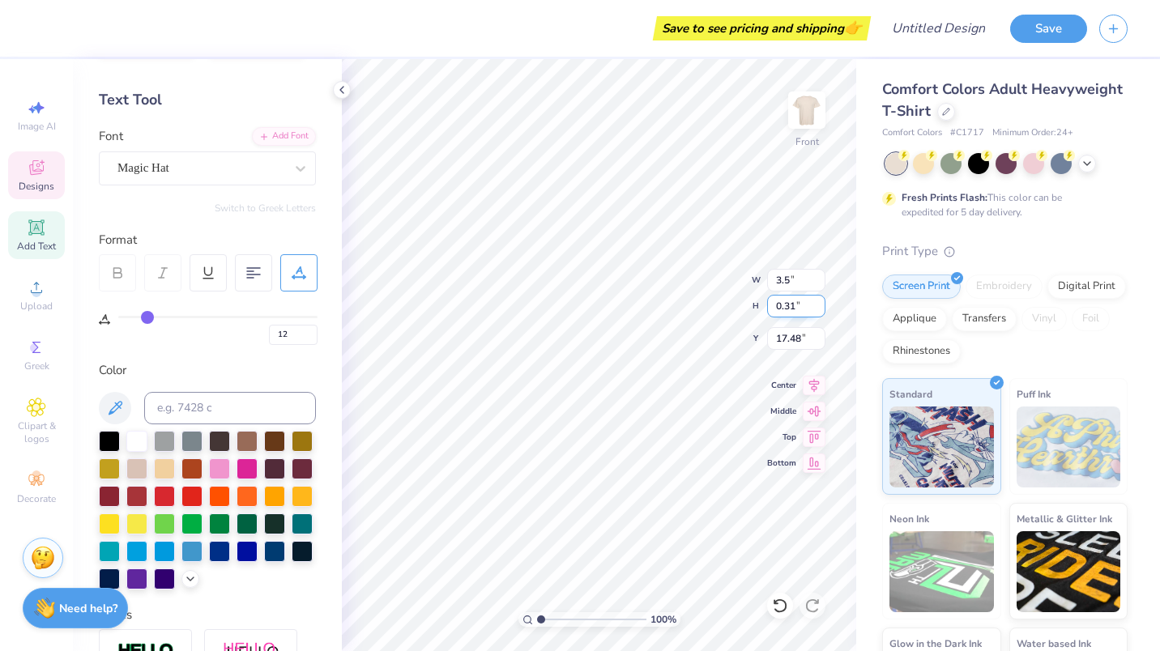
click at [799, 307] on input "0.31" at bounding box center [796, 306] width 58 height 23
type input "3.50"
type input "1.06"
type input "17.10"
click at [819, 311] on input "1.05" at bounding box center [796, 306] width 58 height 23
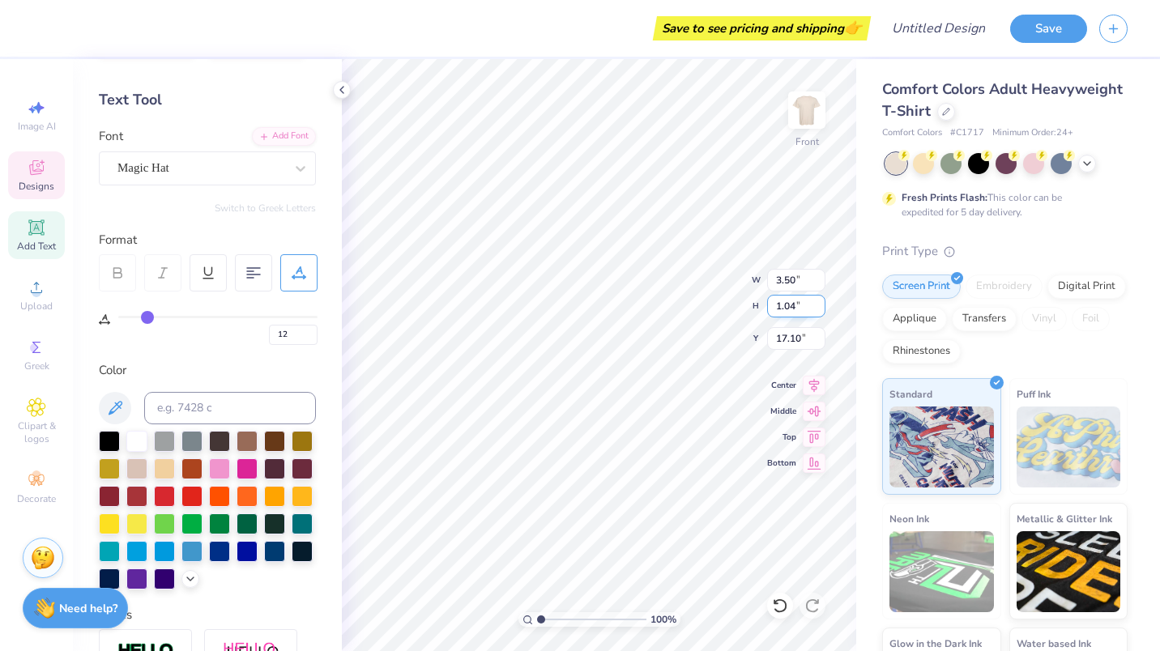
click at [819, 311] on input "1.04" at bounding box center [796, 306] width 58 height 23
click at [819, 311] on input "1.03" at bounding box center [796, 306] width 58 height 23
click at [819, 311] on input "1.02" at bounding box center [796, 306] width 58 height 23
click at [819, 311] on input "1.01" at bounding box center [796, 306] width 58 height 23
click at [819, 311] on input "1" at bounding box center [796, 306] width 58 height 23
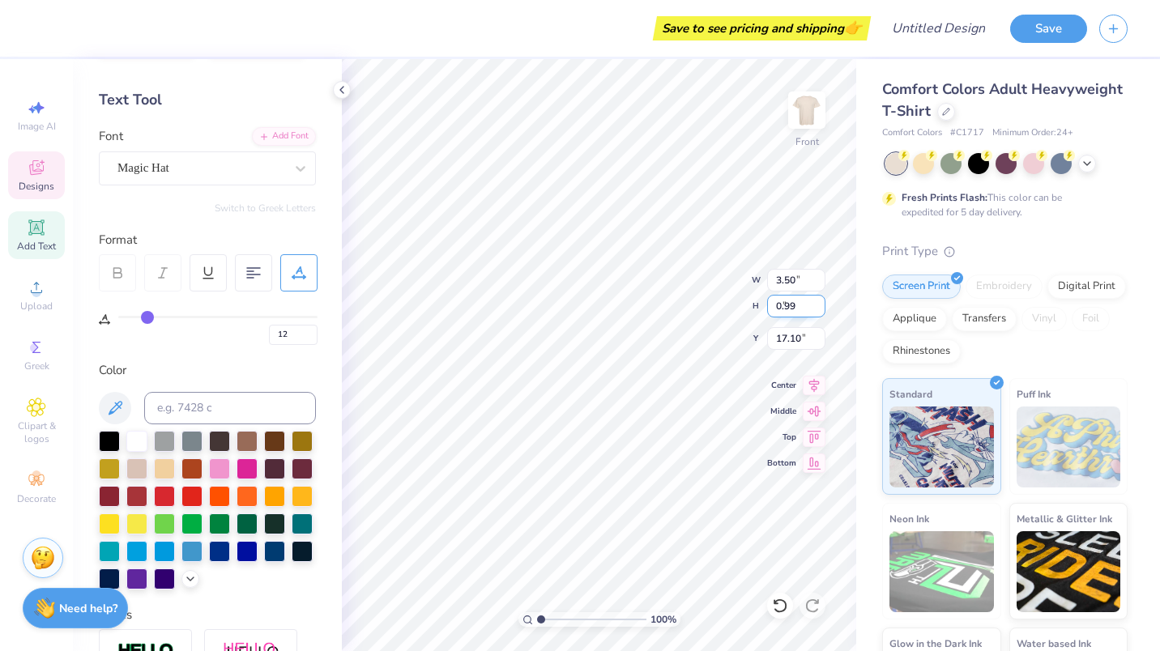
click at [819, 311] on input "0.99" at bounding box center [796, 306] width 58 height 23
click at [819, 311] on input "0.98" at bounding box center [796, 306] width 58 height 23
click at [819, 311] on input "0.97" at bounding box center [796, 306] width 58 height 23
click at [819, 311] on input "0.96" at bounding box center [796, 306] width 58 height 23
click at [819, 311] on input "0.95" at bounding box center [796, 306] width 58 height 23
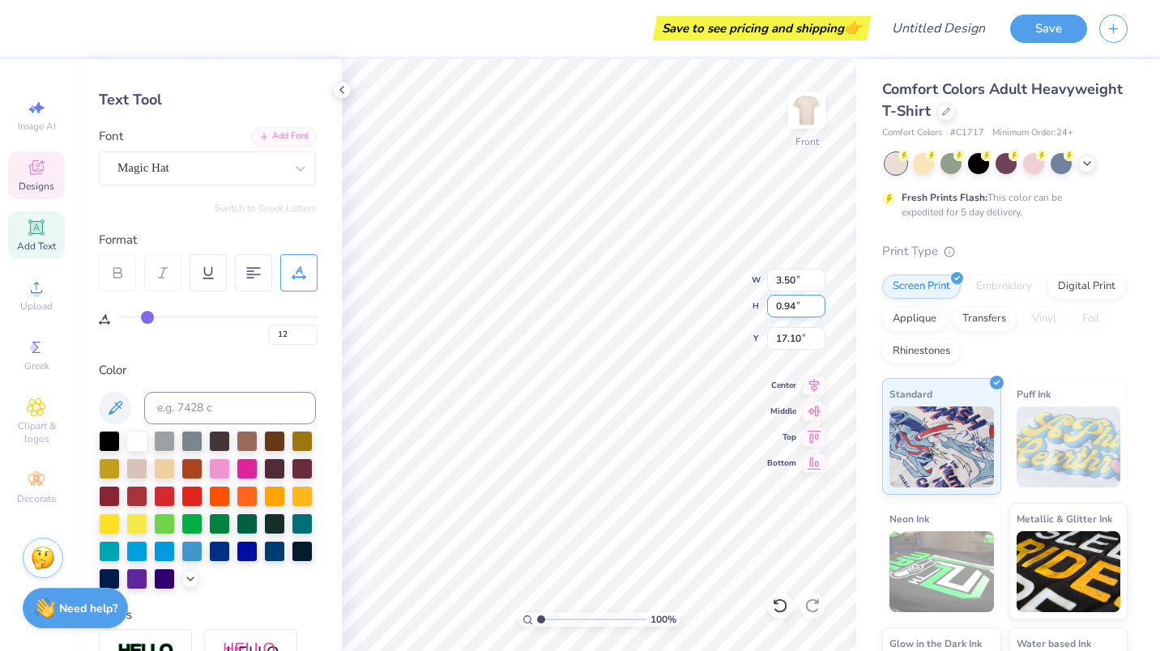
click at [819, 311] on input "0.94" at bounding box center [796, 306] width 58 height 23
click at [819, 311] on input "0.93" at bounding box center [796, 306] width 58 height 23
click at [819, 311] on input "0.92" at bounding box center [796, 306] width 58 height 23
click at [819, 311] on input "0.91" at bounding box center [796, 306] width 58 height 23
click at [819, 311] on input "0.9" at bounding box center [796, 306] width 58 height 23
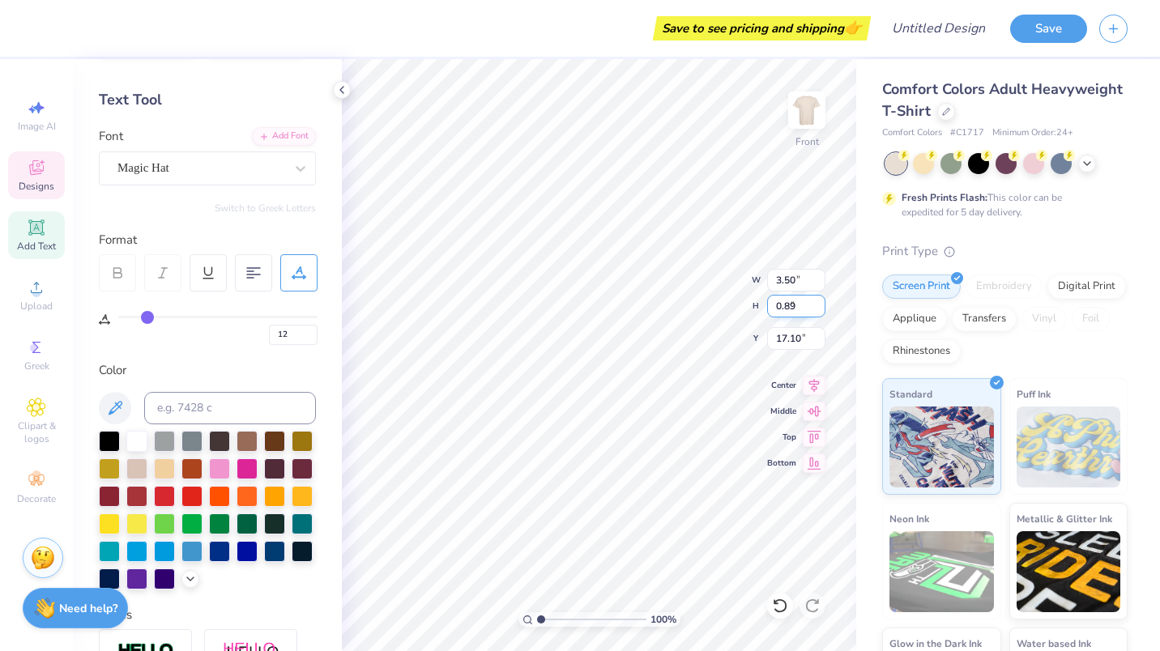
click at [819, 311] on input "0.89" at bounding box center [796, 306] width 58 height 23
click at [819, 311] on input "0.88" at bounding box center [796, 306] width 58 height 23
click at [819, 311] on input "0.87" at bounding box center [796, 306] width 58 height 23
click at [819, 311] on input "0.86" at bounding box center [796, 306] width 58 height 23
click at [819, 311] on input "0.85" at bounding box center [796, 306] width 58 height 23
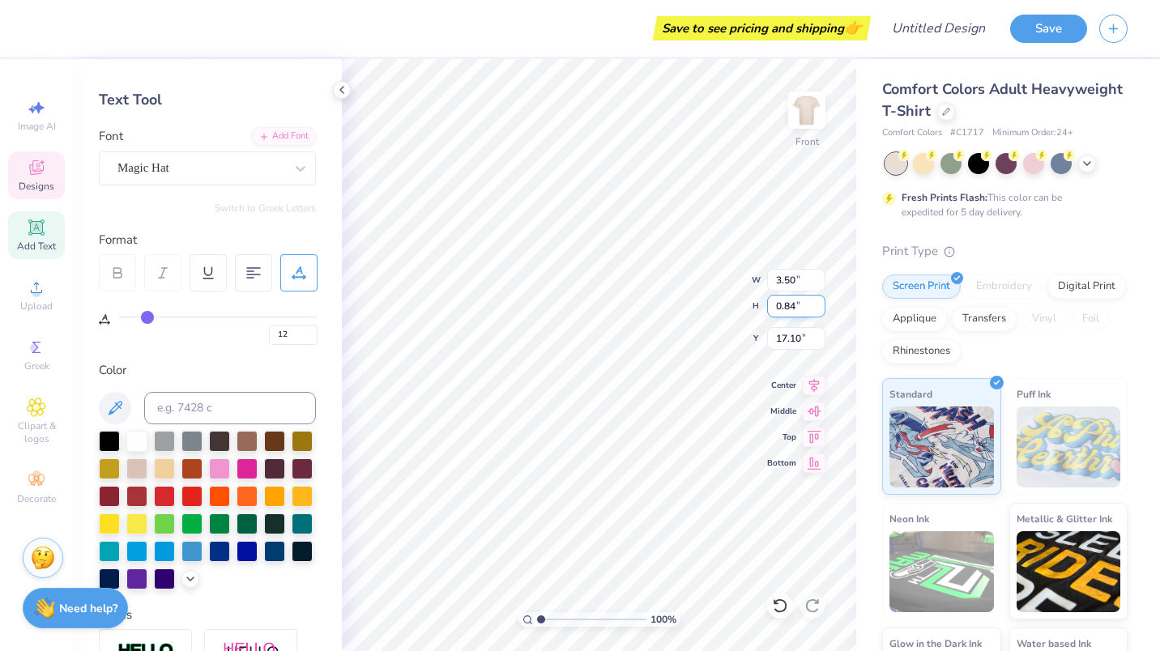
click at [819, 311] on input "0.84" at bounding box center [796, 306] width 58 height 23
click at [819, 311] on input "0.83" at bounding box center [796, 306] width 58 height 23
click at [819, 311] on input "0.82" at bounding box center [796, 306] width 58 height 23
type input "0.81"
click at [819, 311] on input "0.81" at bounding box center [796, 306] width 58 height 23
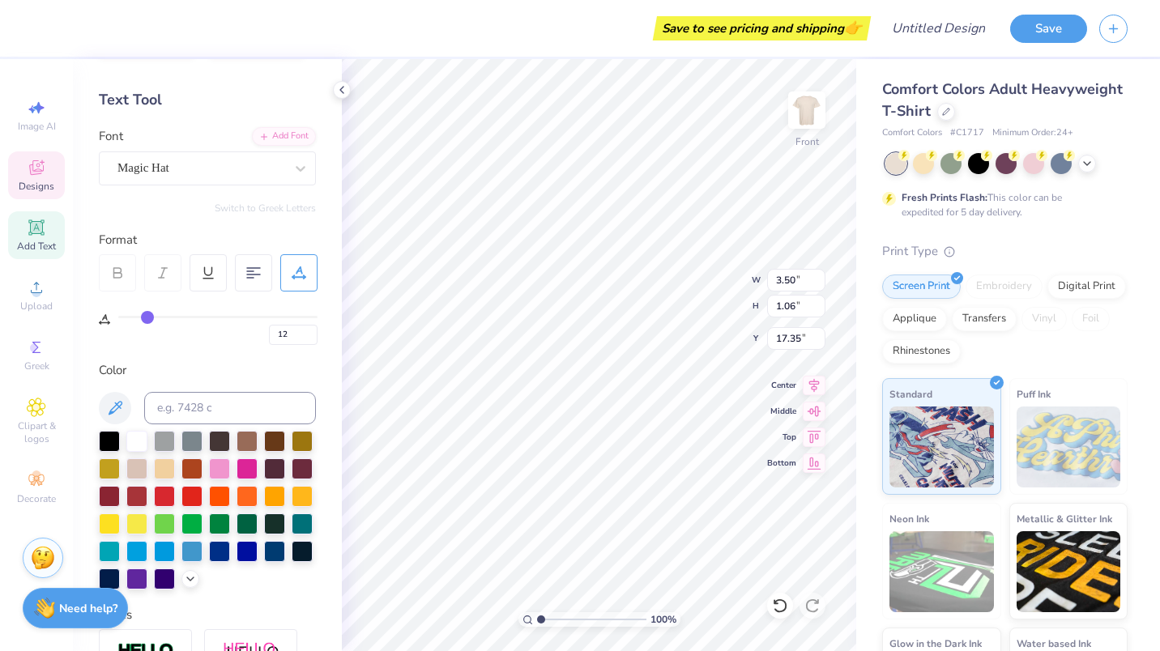
type input "17.84"
type input "10.10"
type input "1.52"
type input "15.83"
type input "0"
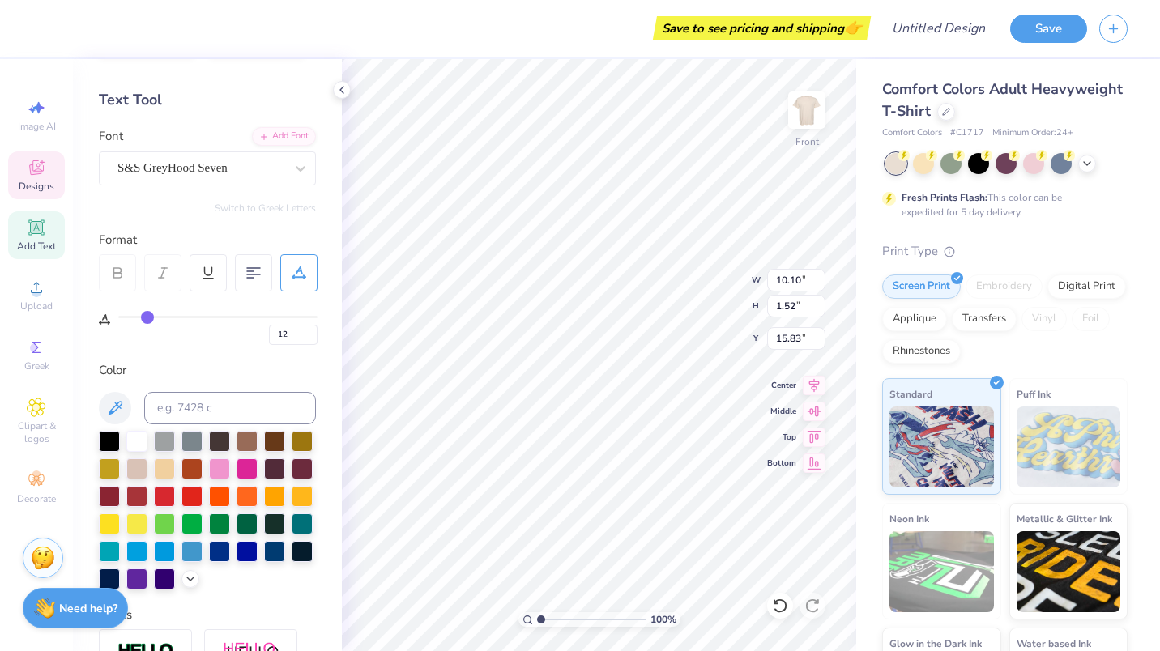
type input "0"
type input "12"
type input "3.50"
type input "1.06"
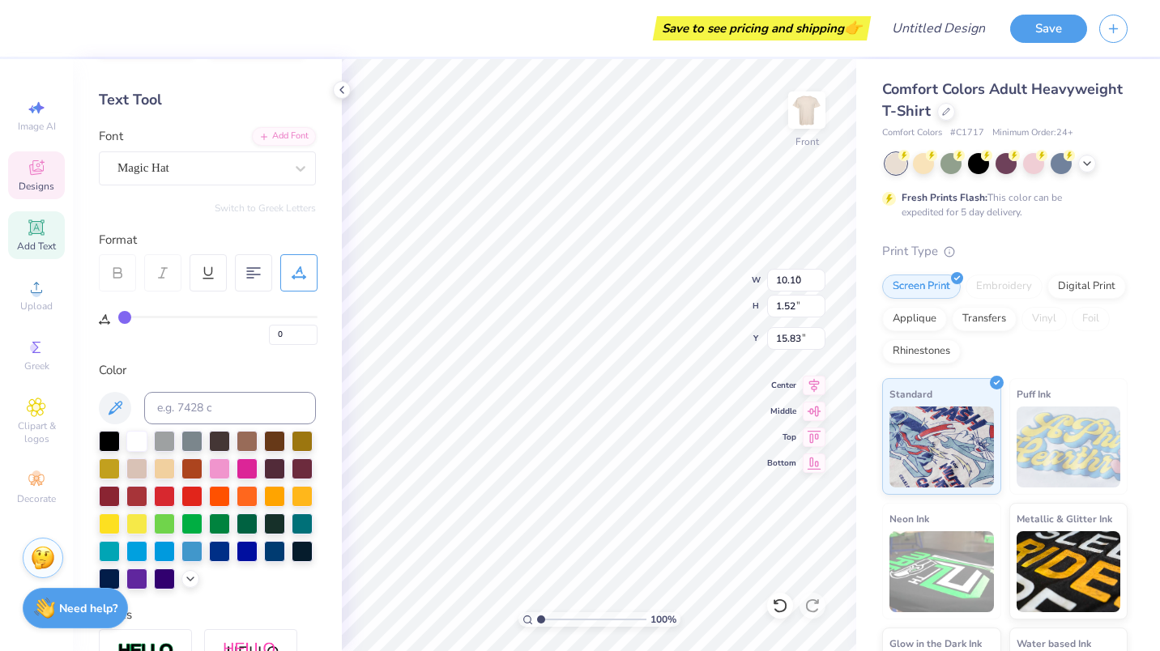
type input "17.84"
click at [182, 174] on div "Magic Hat" at bounding box center [201, 167] width 170 height 25
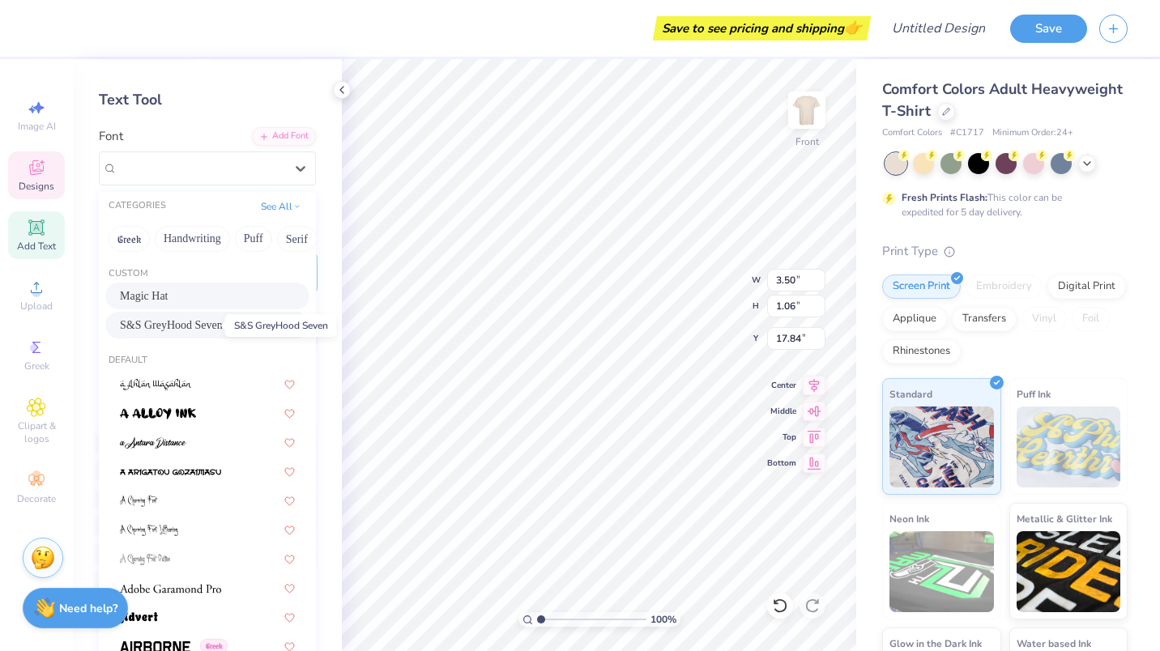
click at [189, 332] on span "S&S GreyHood Seven" at bounding box center [171, 325] width 103 height 17
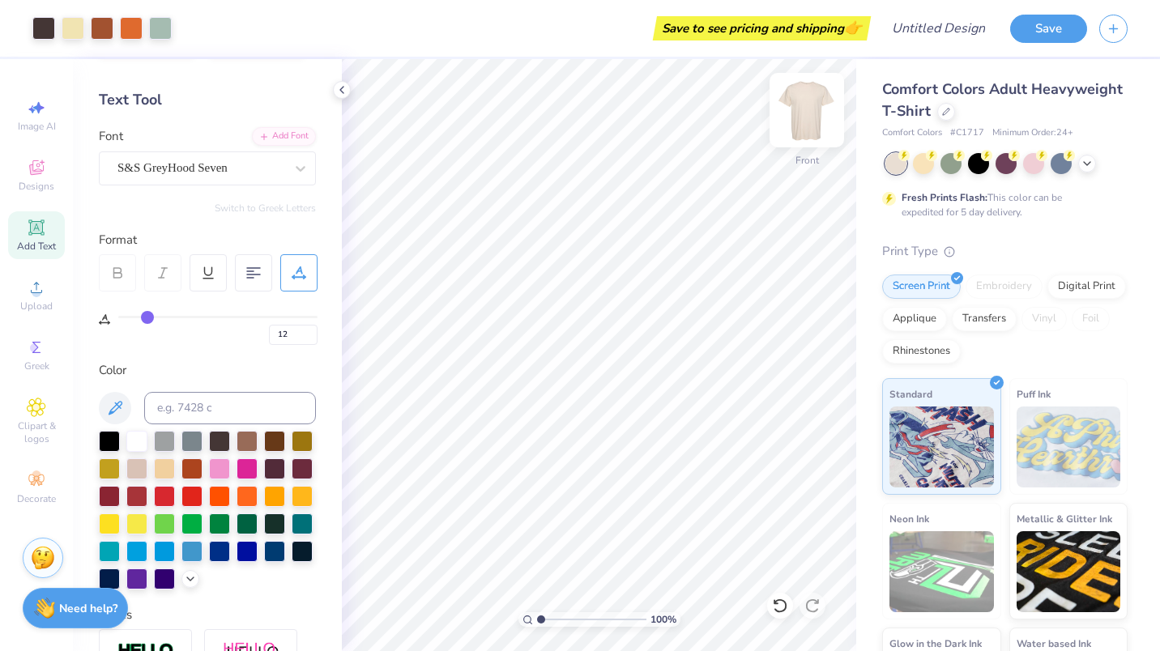
click at [807, 121] on img at bounding box center [806, 110] width 65 height 65
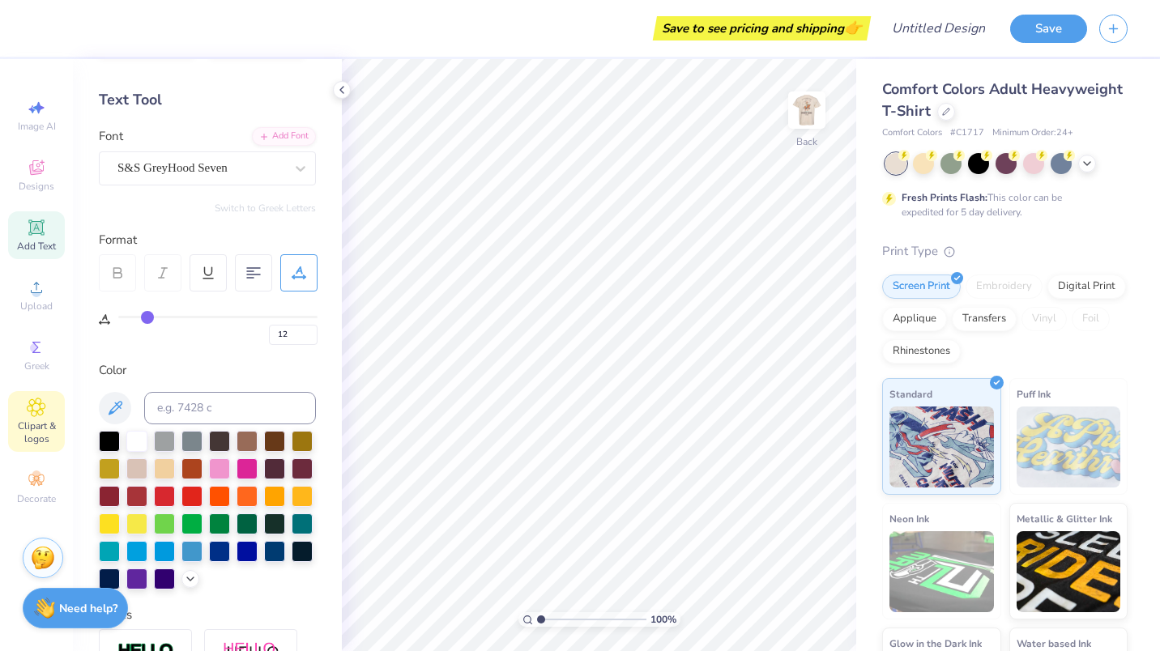
click at [21, 417] on div "Clipart & logos" at bounding box center [36, 421] width 57 height 61
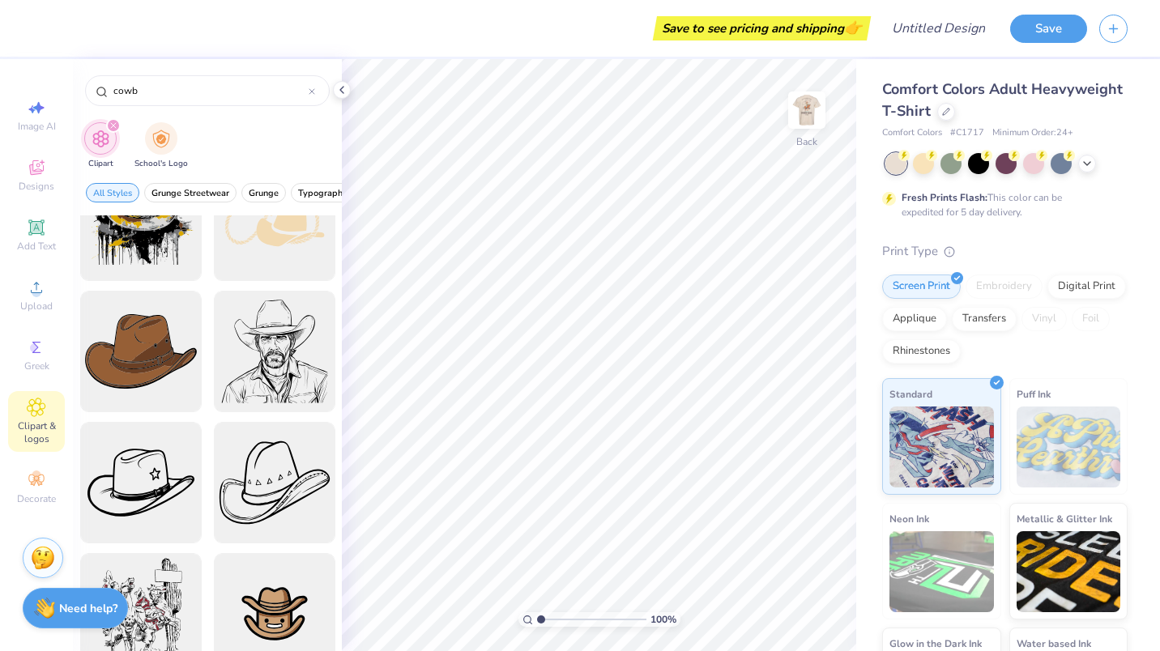
scroll to position [842, 0]
type input "cowb"
click at [150, 362] on div at bounding box center [141, 353] width 134 height 134
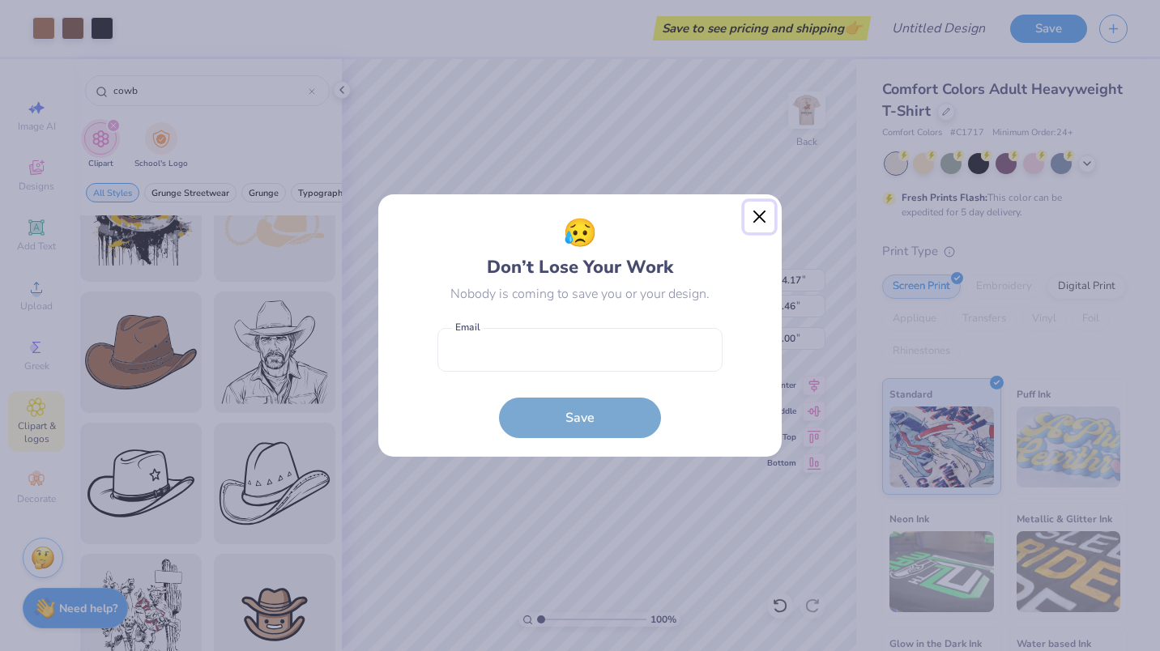
click at [756, 215] on button "Close" at bounding box center [759, 217] width 31 height 31
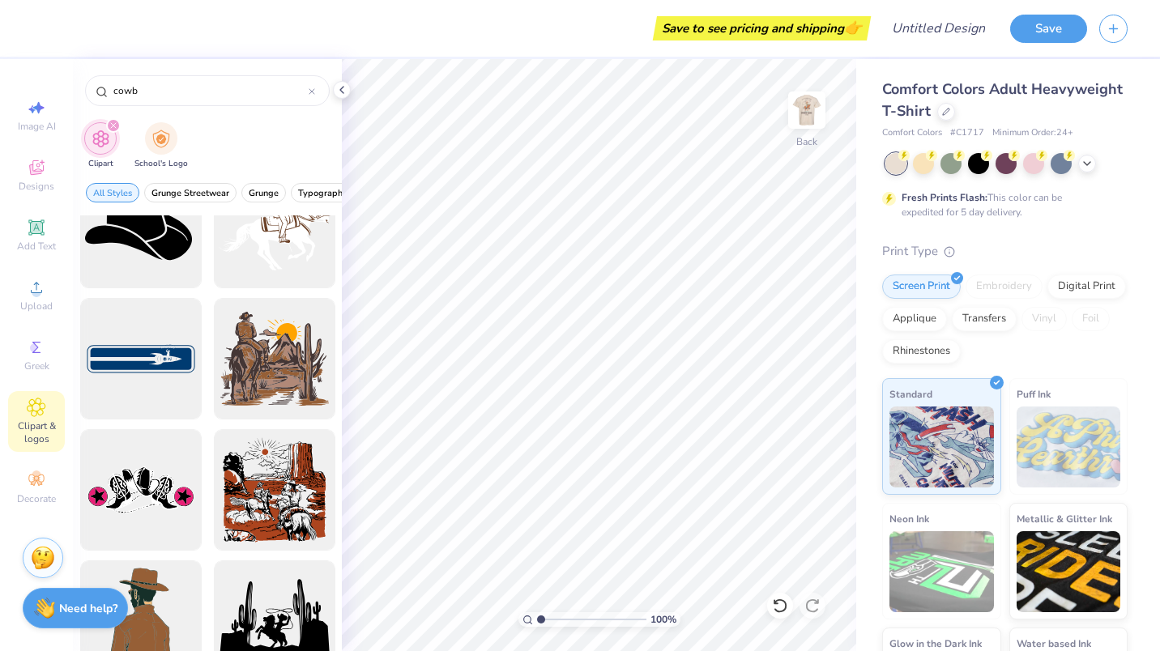
scroll to position [0, 0]
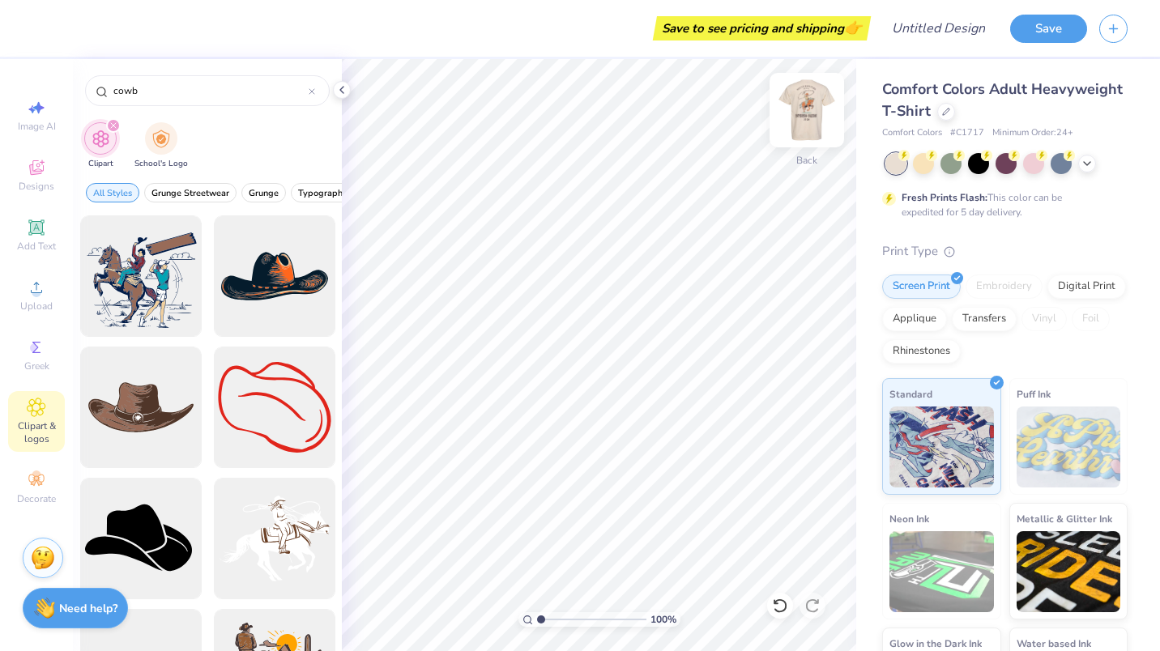
click at [803, 115] on img at bounding box center [806, 110] width 65 height 65
click at [800, 114] on img at bounding box center [806, 110] width 65 height 65
click at [266, 273] on div at bounding box center [274, 277] width 134 height 134
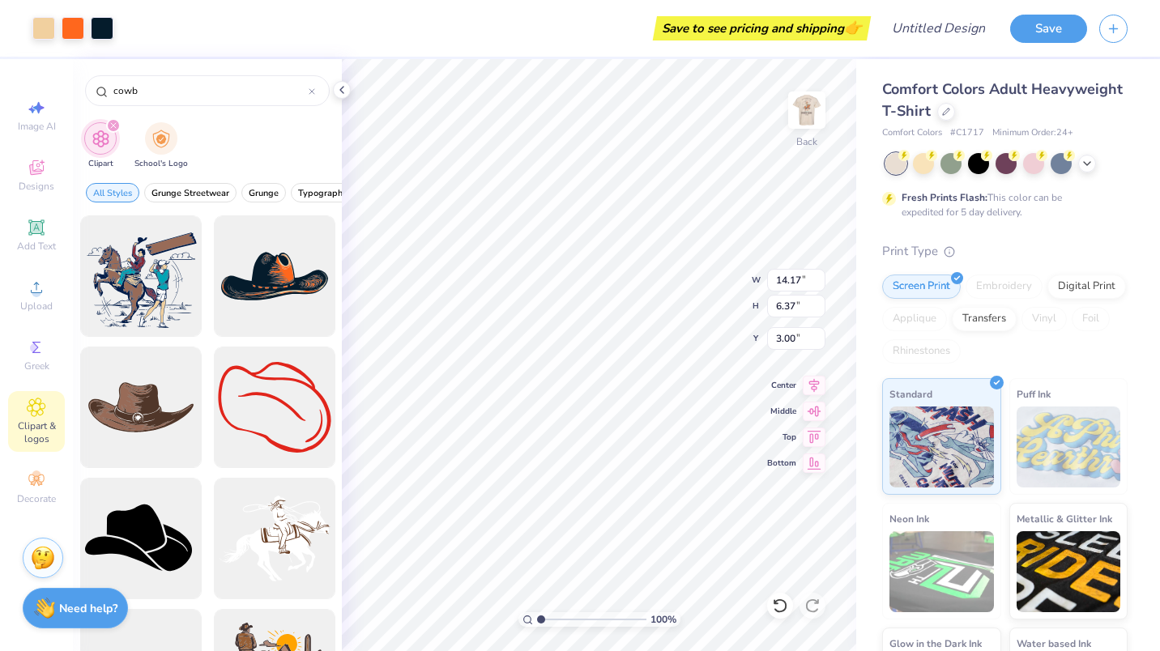
type input "3.39"
type input "1.52"
type input "7.85"
type input "3.17"
type input "1.89"
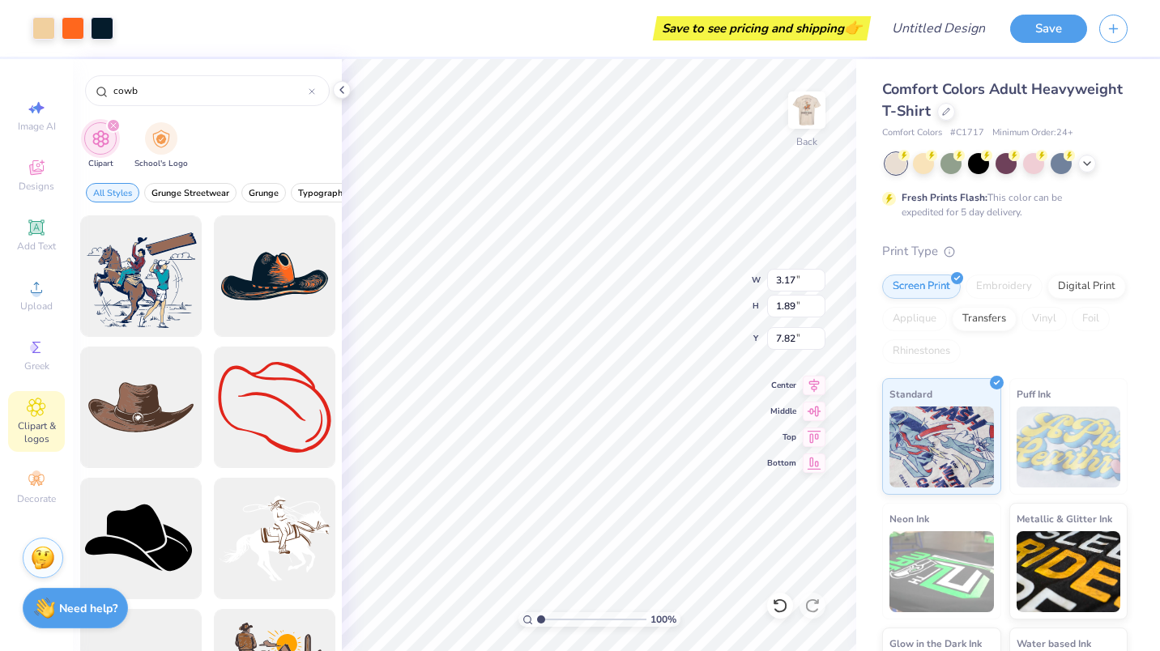
type input "3.95"
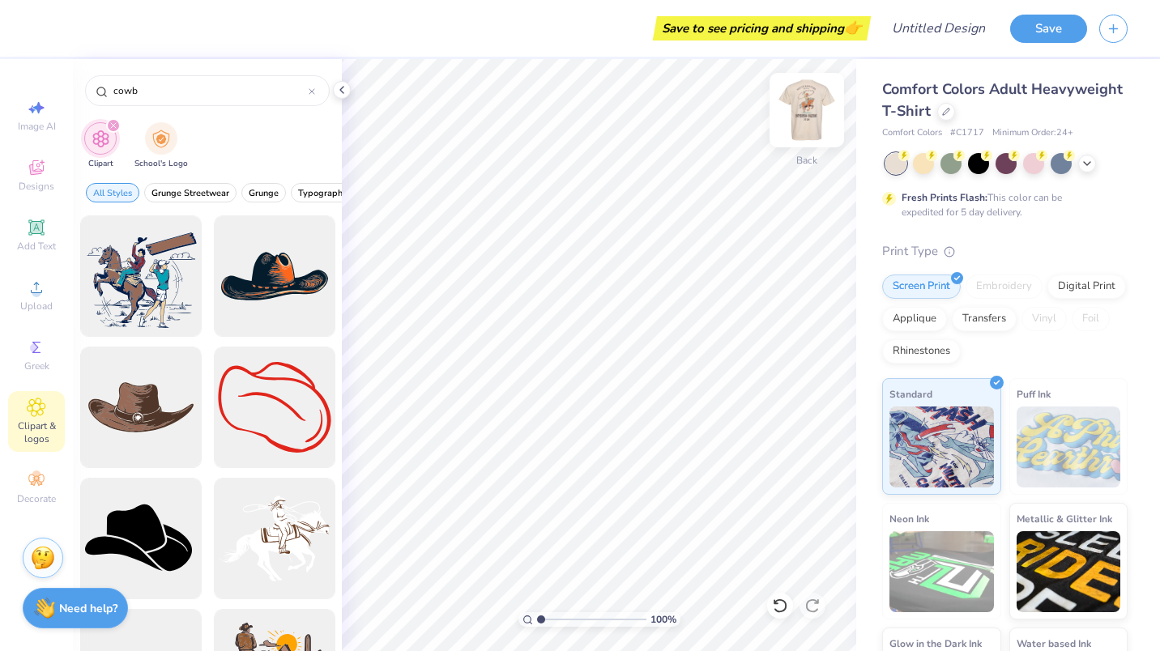
click at [810, 120] on img at bounding box center [806, 110] width 65 height 65
click at [338, 93] on icon at bounding box center [341, 89] width 13 height 13
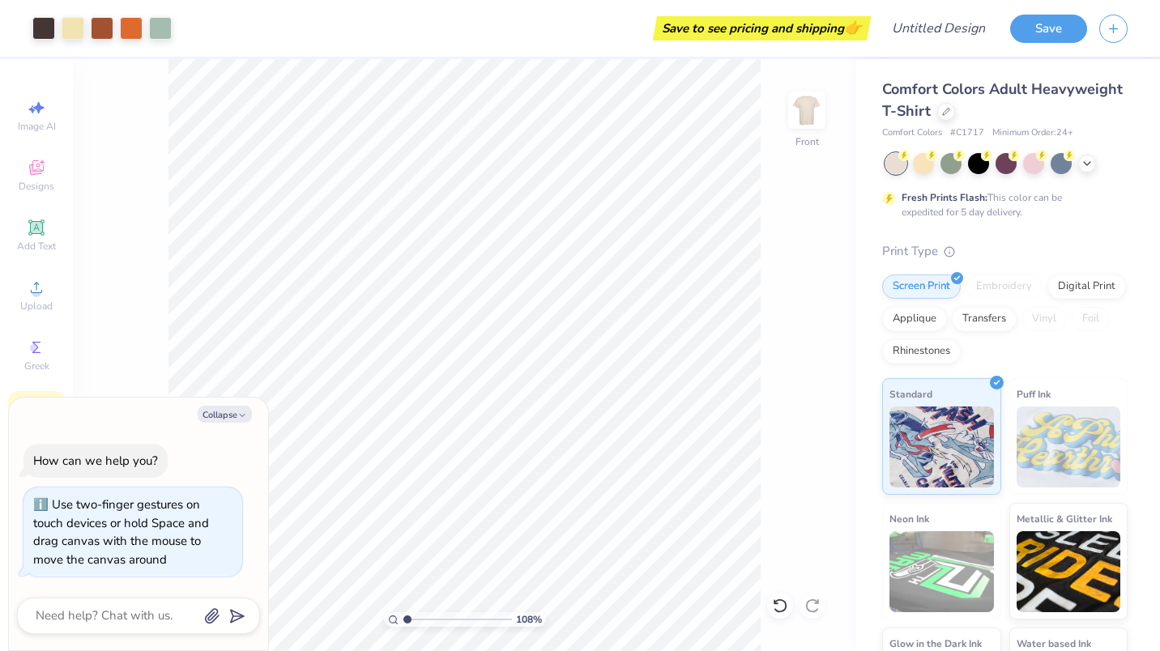
type input "1.07738923325131"
type textarea "x"
type input "1.14398978200395"
